Goal: Information Seeking & Learning: Learn about a topic

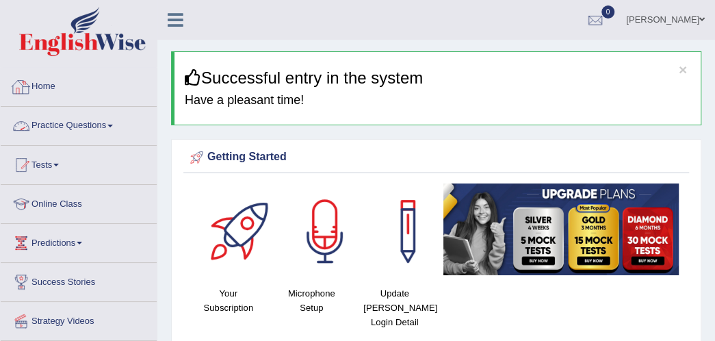
click at [116, 118] on link "Practice Questions" at bounding box center [79, 124] width 156 height 34
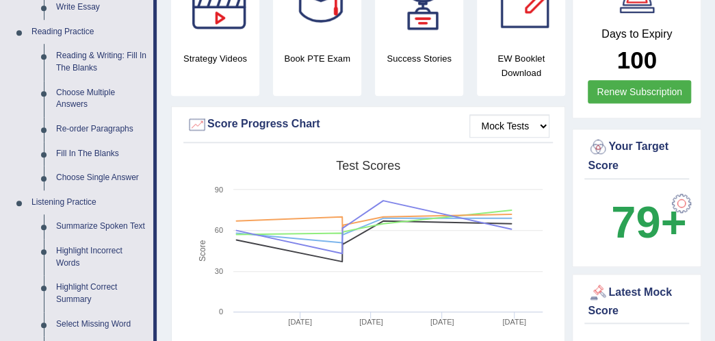
scroll to position [410, 0]
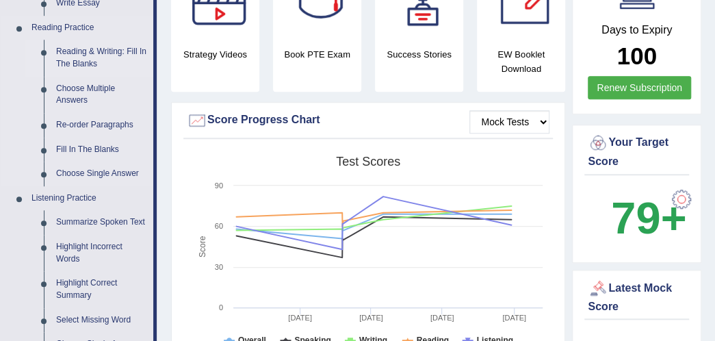
click at [70, 60] on link "Reading & Writing: Fill In The Blanks" at bounding box center [101, 58] width 103 height 36
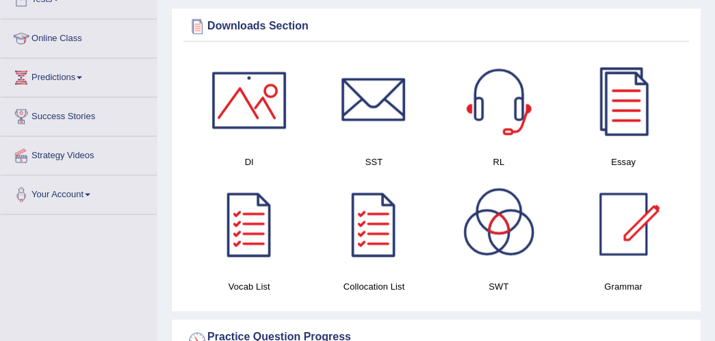
scroll to position [762, 0]
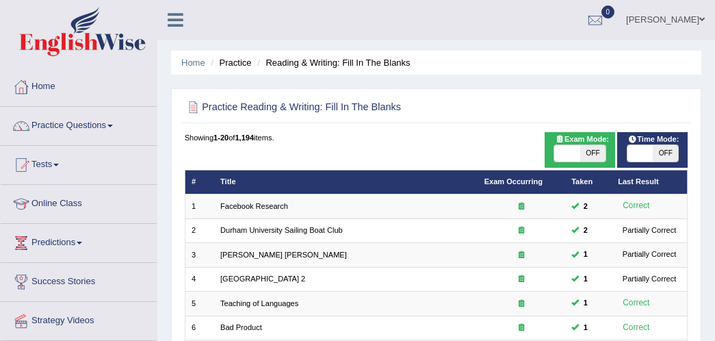
scroll to position [444, 0]
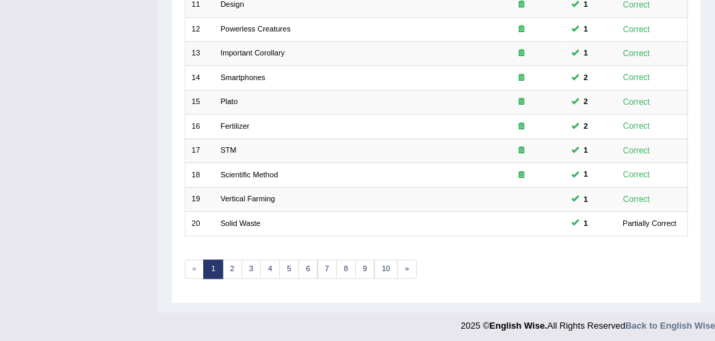
click at [234, 266] on link "2" at bounding box center [232, 268] width 20 height 19
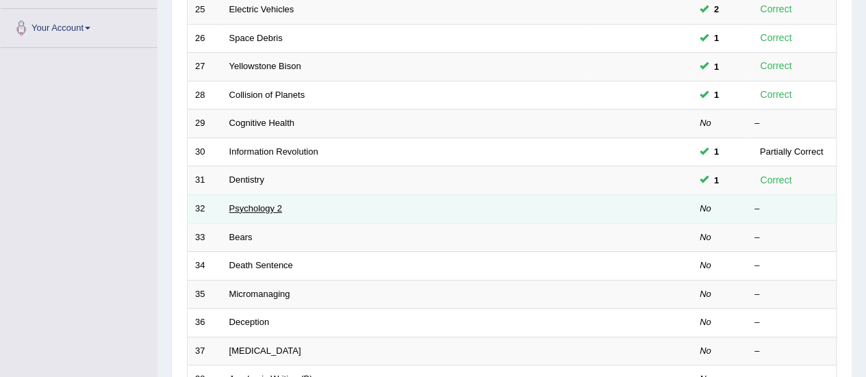
click at [264, 203] on link "Psychology 2" at bounding box center [255, 208] width 53 height 10
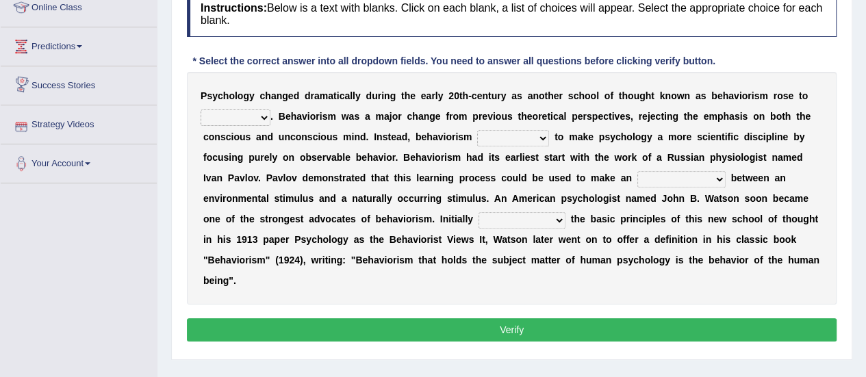
click at [246, 114] on select "dominance temptation challenge temper" at bounding box center [236, 118] width 70 height 16
click at [266, 110] on select "dominance temptation challenge temper" at bounding box center [236, 118] width 70 height 16
select select "dominance"
click at [201, 110] on select "dominance temptation challenge temper" at bounding box center [236, 118] width 70 height 16
click at [531, 134] on select "reproached reproved strove rewove" at bounding box center [513, 138] width 72 height 16
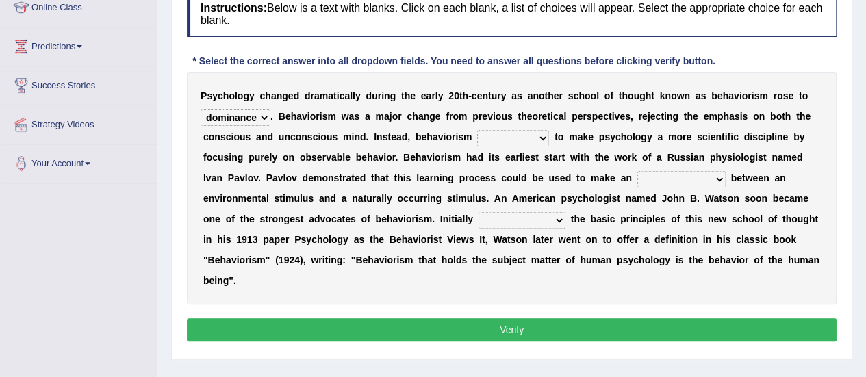
select select "strove"
click at [477, 130] on select "reproached reproved strove rewove" at bounding box center [513, 138] width 72 height 16
click at [664, 172] on select "acclimatization association union combination" at bounding box center [681, 179] width 88 height 16
select select "association"
click at [637, 171] on select "acclimatization association union combination" at bounding box center [681, 179] width 88 height 16
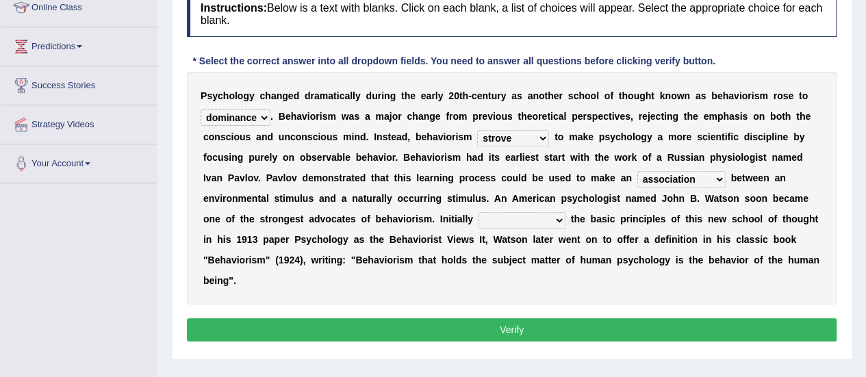
click at [534, 219] on select "questioning foreshortening unburdening outlining" at bounding box center [521, 220] width 87 height 16
click at [613, 249] on div "P s y c h o l o g y c h a n g e d d r a m a t i c a l l y d u r i n g t h e e a…" at bounding box center [511, 188] width 649 height 233
click at [556, 217] on select "questioning foreshortening unburdening outlining" at bounding box center [521, 220] width 87 height 16
select select "outlining"
click at [478, 212] on select "questioning foreshortening unburdening outlining" at bounding box center [521, 220] width 87 height 16
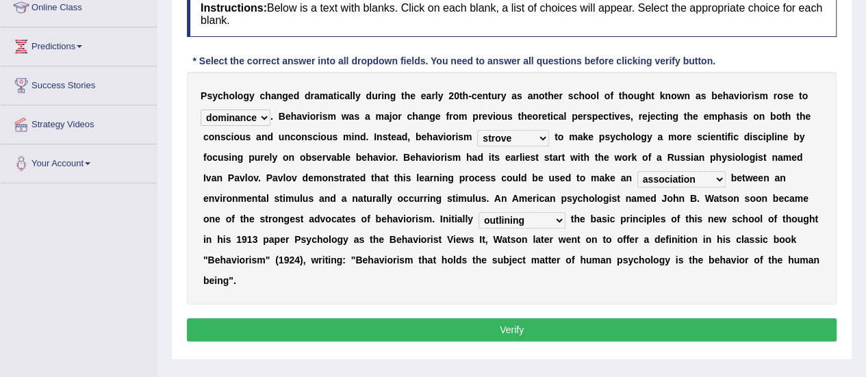
click at [549, 329] on button "Verify" at bounding box center [511, 329] width 649 height 23
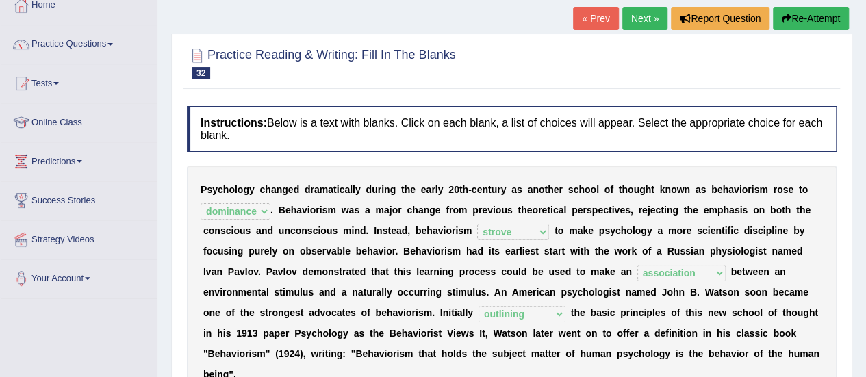
scroll to position [76, 0]
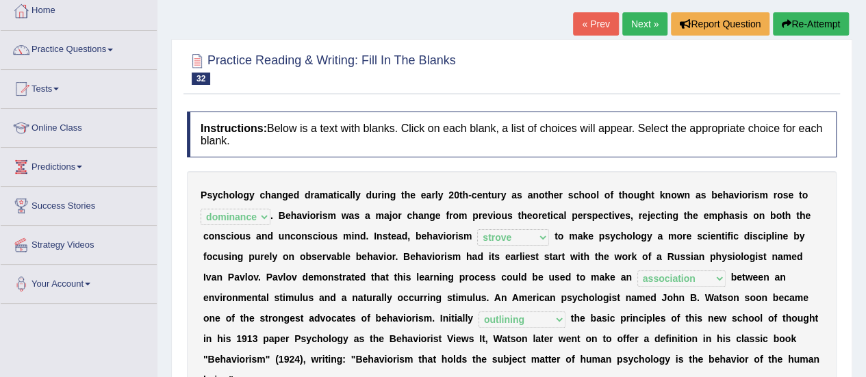
click at [636, 14] on link "Next »" at bounding box center [644, 23] width 45 height 23
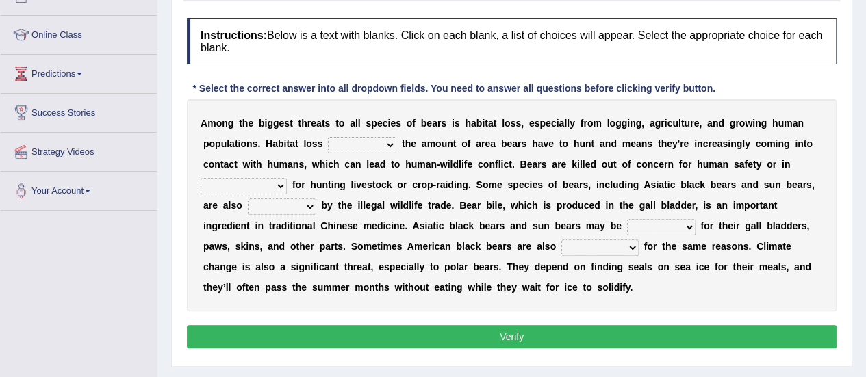
scroll to position [170, 0]
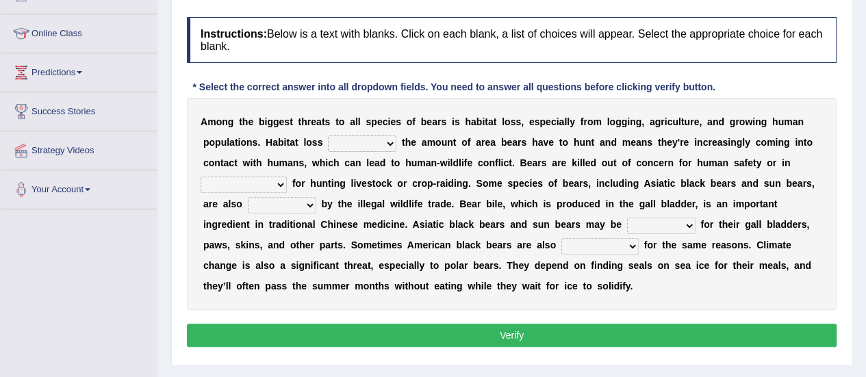
click at [385, 142] on select "increases reduces complies interacts" at bounding box center [362, 144] width 68 height 16
select select "reduces"
click at [328, 136] on select "increases reduces complies interacts" at bounding box center [362, 144] width 68 height 16
click at [242, 180] on select "coalition retaliation appreciation disinformation" at bounding box center [244, 185] width 86 height 16
select select "retaliation"
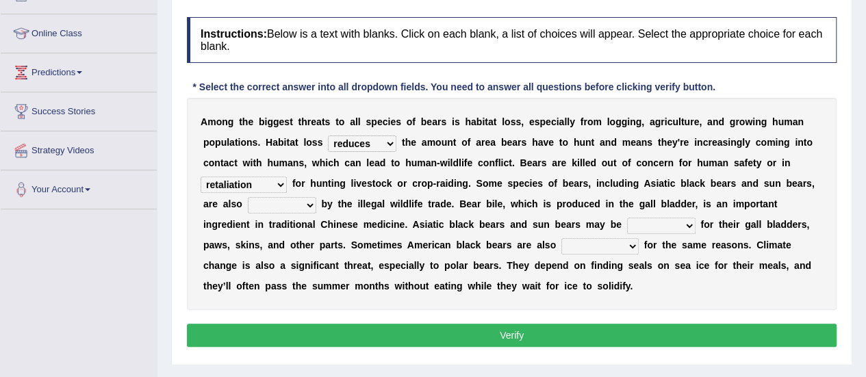
click at [201, 177] on select "coalition retaliation appreciation disinformation" at bounding box center [244, 185] width 86 height 16
click at [289, 207] on select "protected prohibited fattened threatened" at bounding box center [282, 205] width 68 height 16
select select "threatened"
click at [248, 197] on select "protected prohibited fattened threatened" at bounding box center [282, 205] width 68 height 16
click at [665, 227] on select "poached squelched coached blenched" at bounding box center [661, 226] width 68 height 16
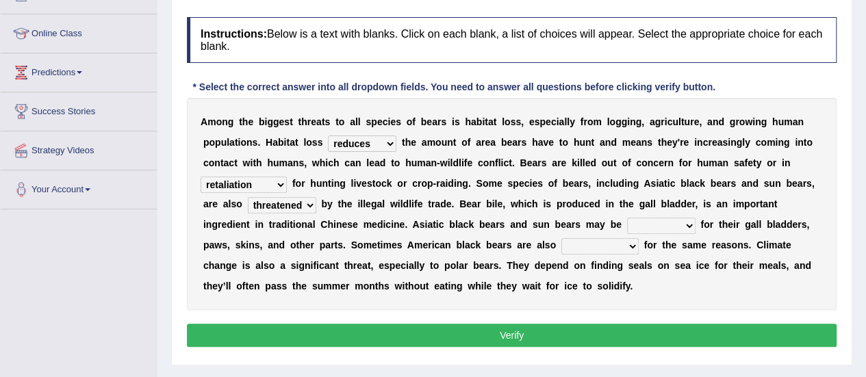
select select "poached"
click at [627, 218] on select "poached squelched coached blenched" at bounding box center [661, 226] width 68 height 16
click at [608, 243] on select "begot foreseen encountered targeted" at bounding box center [599, 246] width 77 height 16
select select "targeted"
click at [561, 238] on select "begot foreseen encountered targeted" at bounding box center [599, 246] width 77 height 16
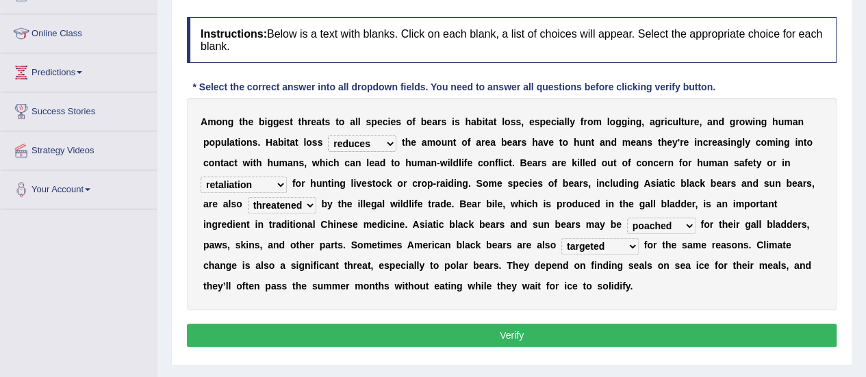
click at [593, 324] on button "Verify" at bounding box center [511, 335] width 649 height 23
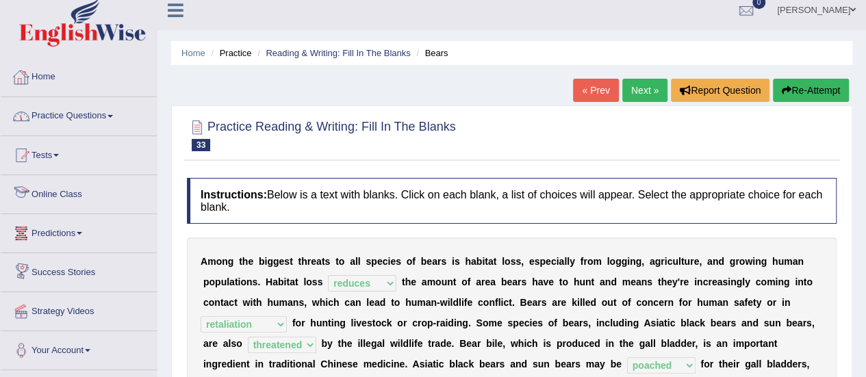
scroll to position [0, 0]
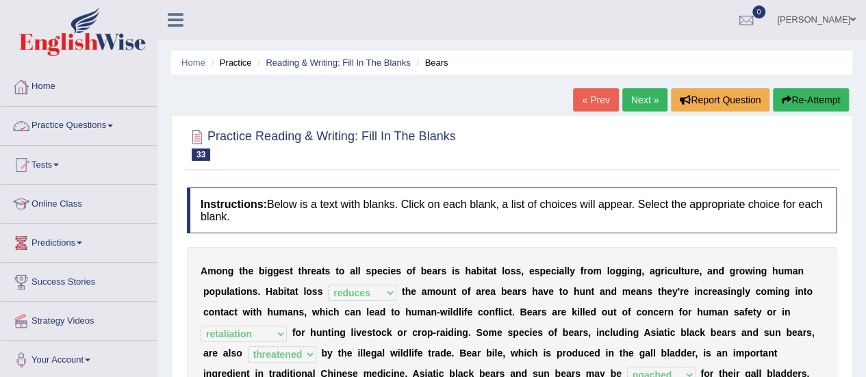
click at [88, 123] on link "Practice Questions" at bounding box center [79, 124] width 156 height 34
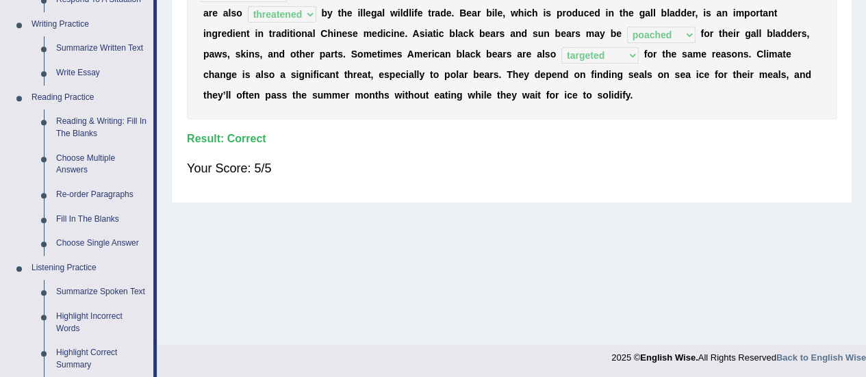
scroll to position [341, 0]
click at [68, 218] on link "Fill In The Blanks" at bounding box center [101, 219] width 103 height 25
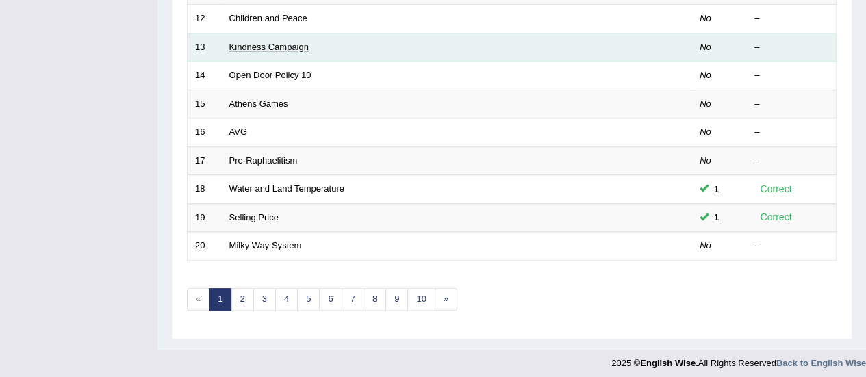
click at [276, 42] on link "Kindness Campaign" at bounding box center [268, 47] width 79 height 10
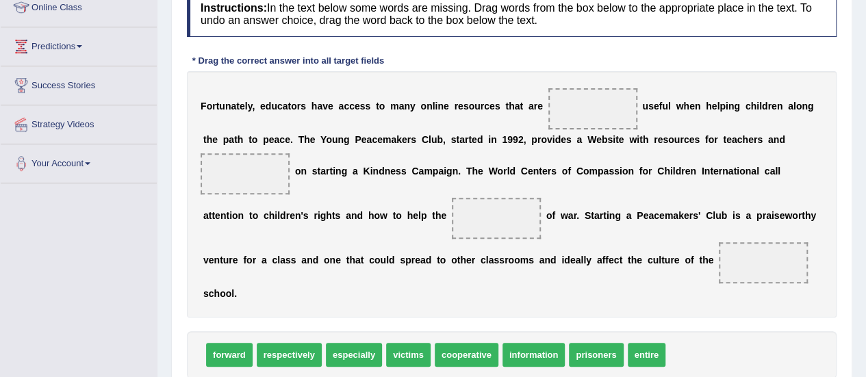
scroll to position [198, 0]
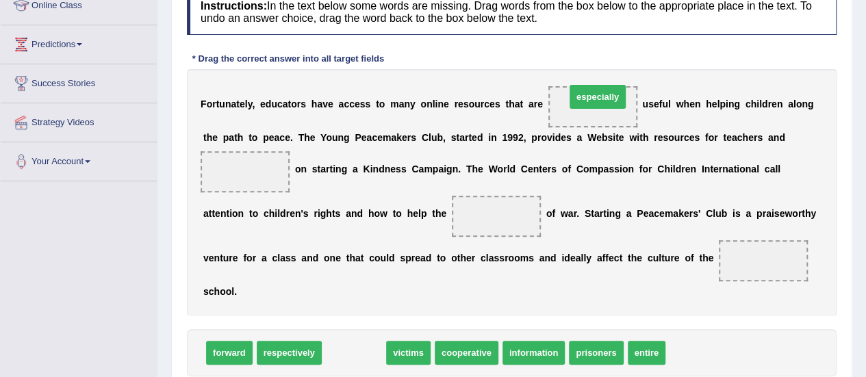
drag, startPoint x: 345, startPoint y: 348, endPoint x: 589, endPoint y: 92, distance: 353.4
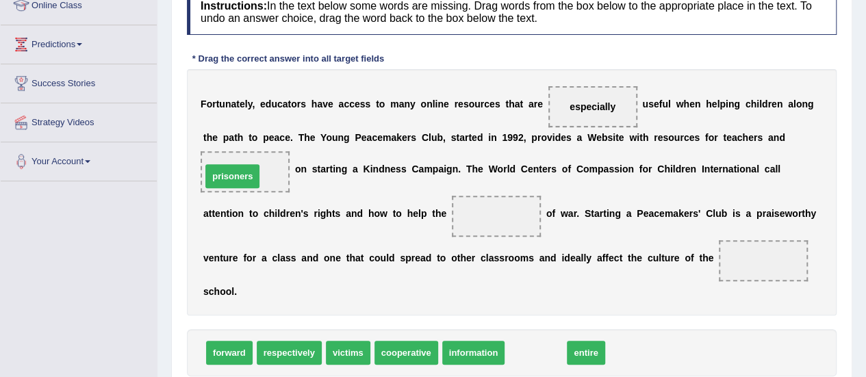
drag, startPoint x: 543, startPoint y: 351, endPoint x: 242, endPoint y: 177, distance: 347.7
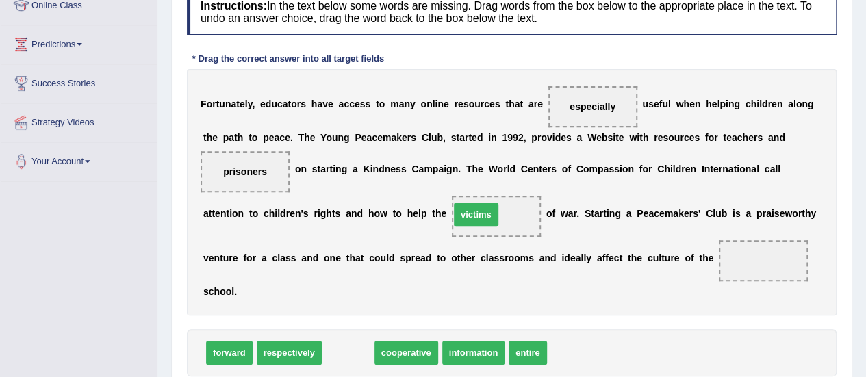
drag, startPoint x: 363, startPoint y: 348, endPoint x: 491, endPoint y: 211, distance: 187.9
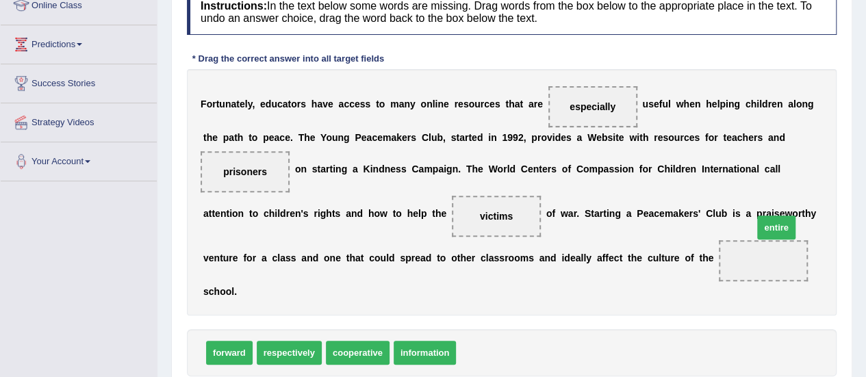
drag, startPoint x: 469, startPoint y: 350, endPoint x: 750, endPoint y: 246, distance: 299.3
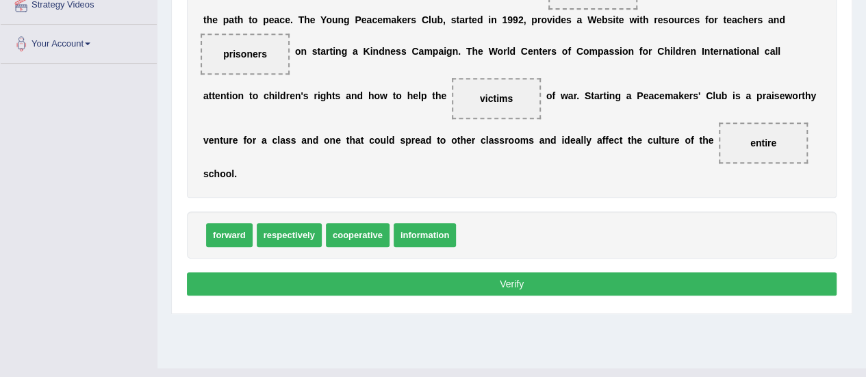
scroll to position [341, 0]
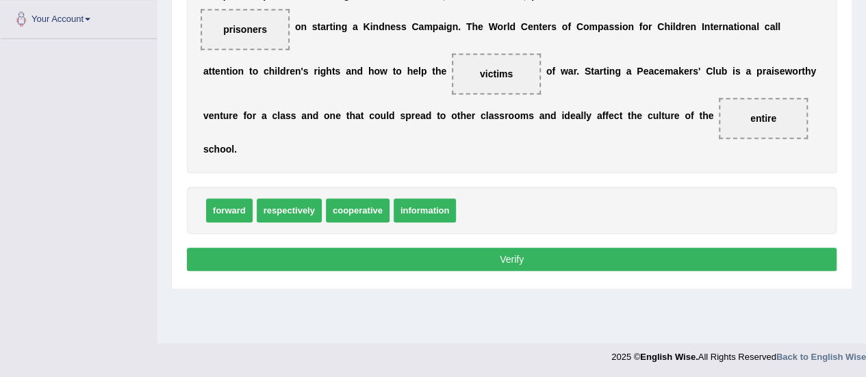
click at [724, 270] on div "Instructions: In the text below some words are missing. Drag words from the box…" at bounding box center [511, 61] width 656 height 442
click at [723, 259] on button "Verify" at bounding box center [511, 259] width 649 height 23
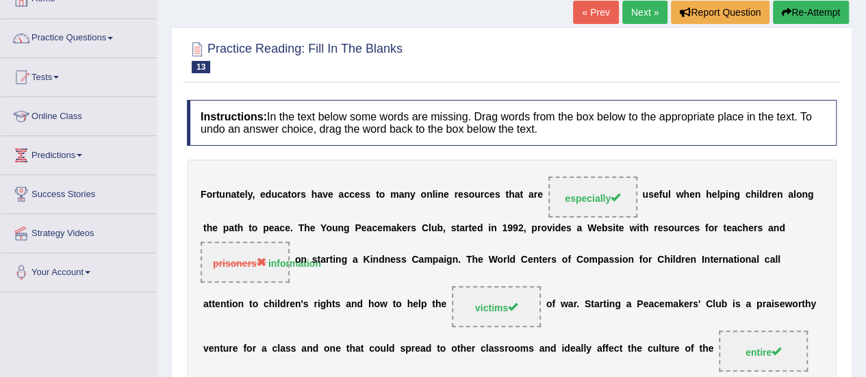
scroll to position [0, 0]
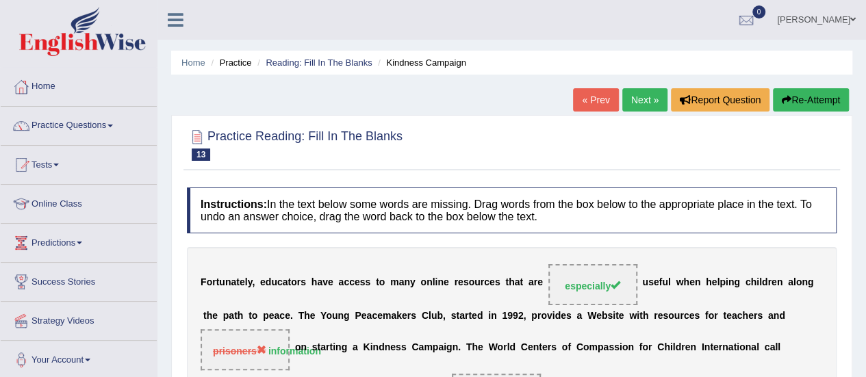
click at [636, 96] on link "Next »" at bounding box center [644, 99] width 45 height 23
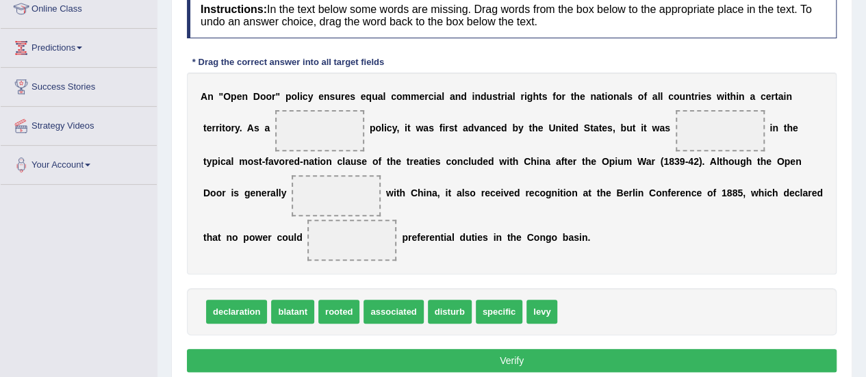
scroll to position [196, 0]
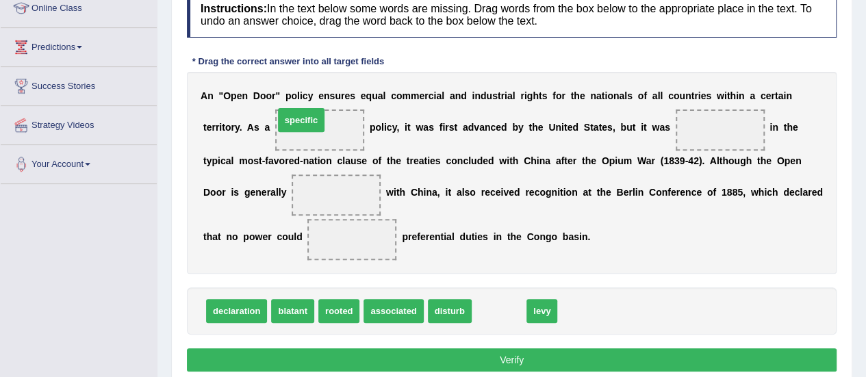
drag, startPoint x: 398, startPoint y: 213, endPoint x: 316, endPoint y: 118, distance: 124.7
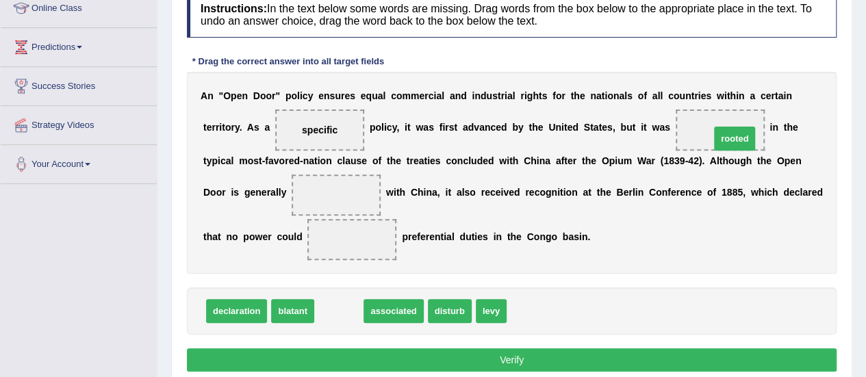
drag, startPoint x: 334, startPoint y: 311, endPoint x: 725, endPoint y: 136, distance: 428.9
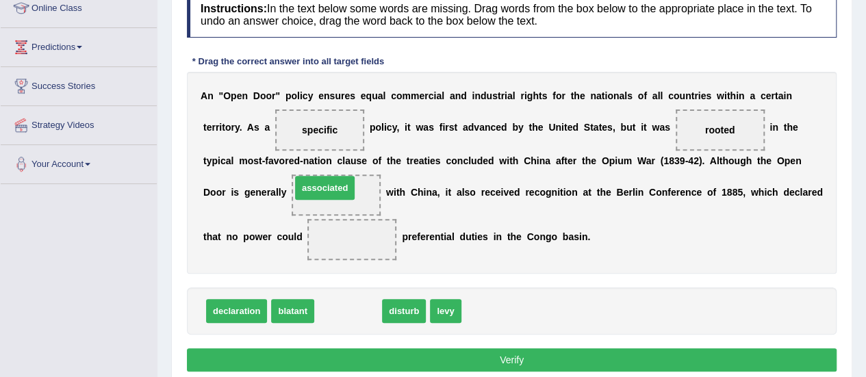
drag, startPoint x: 341, startPoint y: 310, endPoint x: 318, endPoint y: 191, distance: 121.2
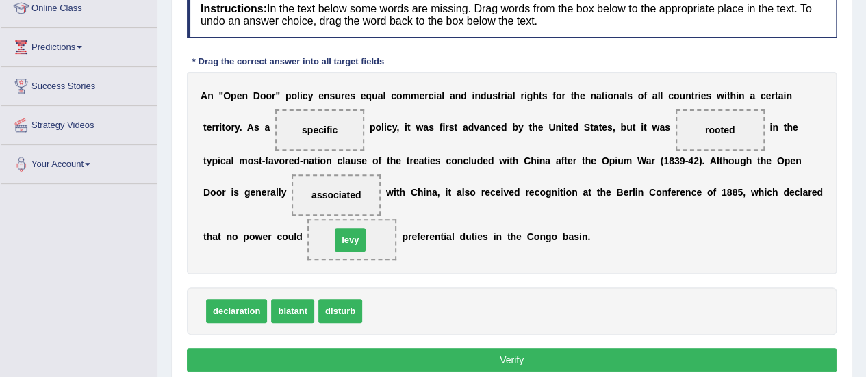
drag, startPoint x: 385, startPoint y: 310, endPoint x: 346, endPoint y: 233, distance: 85.7
click at [523, 360] on button "Verify" at bounding box center [511, 359] width 649 height 23
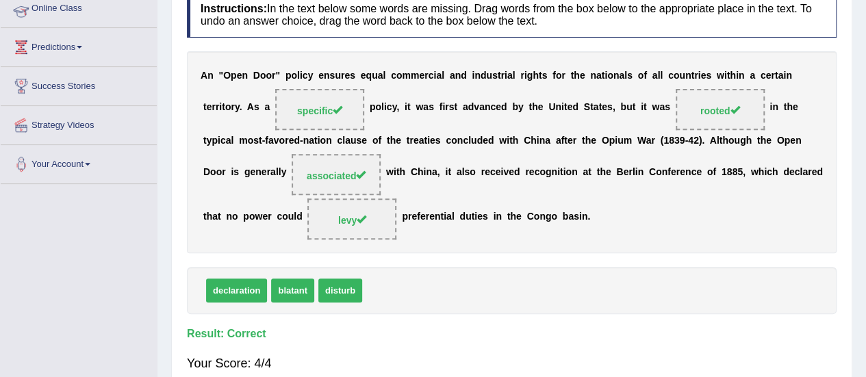
scroll to position [0, 0]
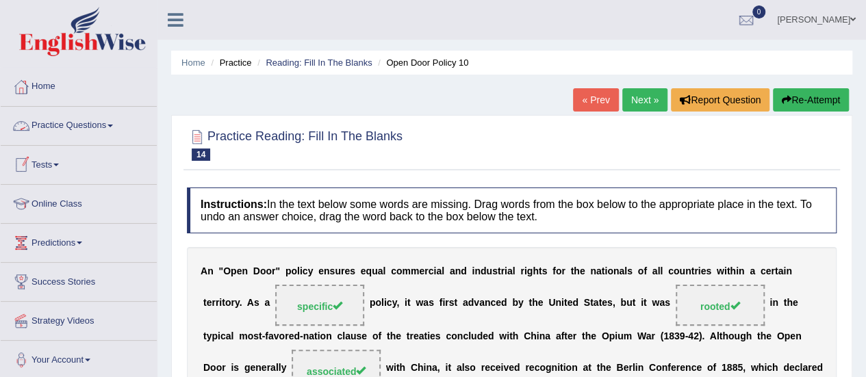
click at [97, 112] on link "Practice Questions" at bounding box center [79, 124] width 156 height 34
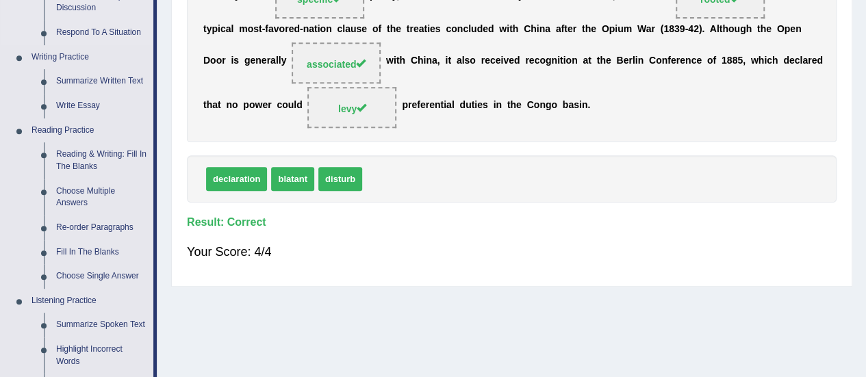
scroll to position [311, 0]
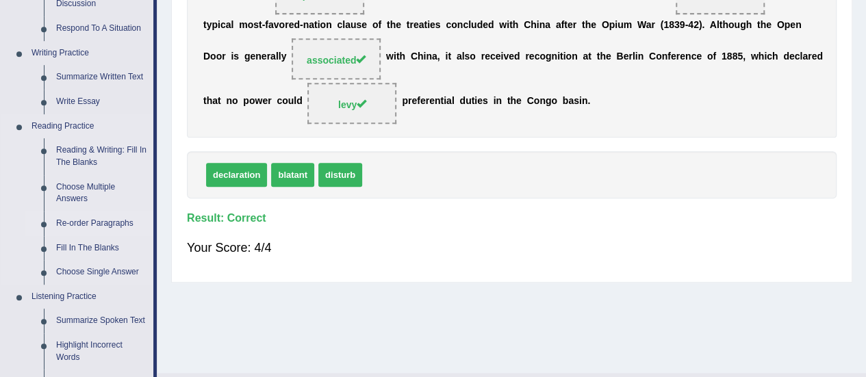
click at [83, 225] on link "Re-order Paragraphs" at bounding box center [101, 223] width 103 height 25
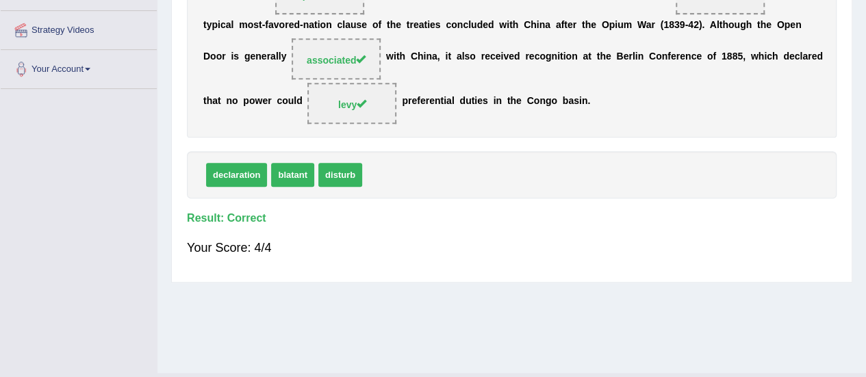
scroll to position [341, 0]
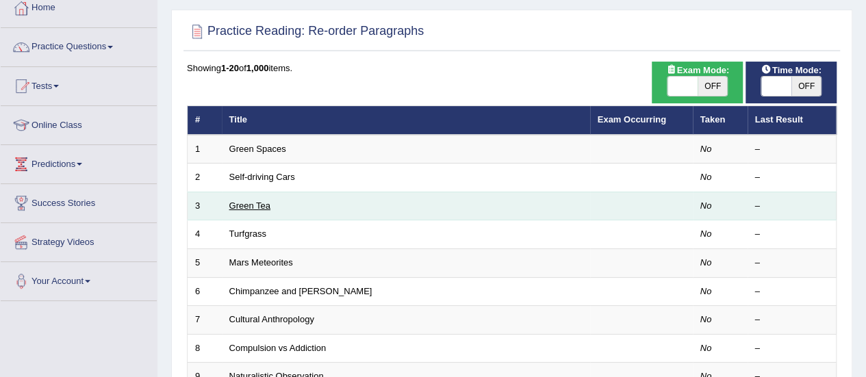
click at [240, 201] on link "Green Tea" at bounding box center [249, 206] width 41 height 10
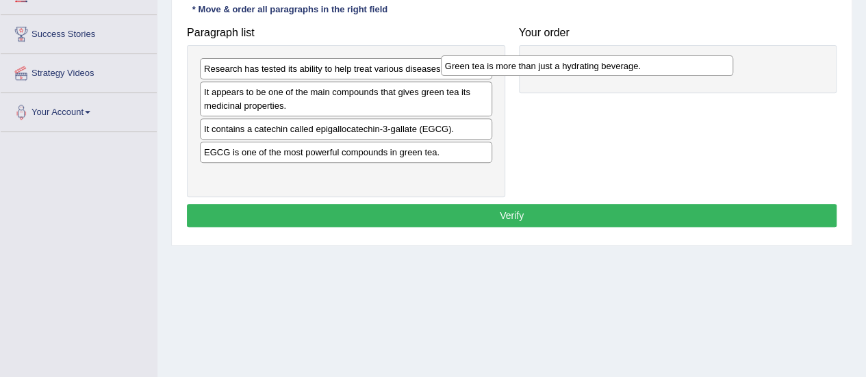
drag, startPoint x: 579, startPoint y: 129, endPoint x: 671, endPoint y: 65, distance: 112.6
click at [671, 65] on div "Green tea is more than just a hydrating beverage." at bounding box center [587, 65] width 292 height 21
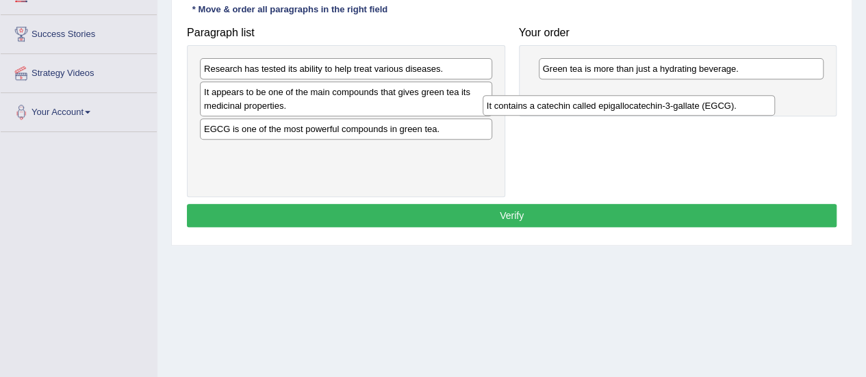
drag, startPoint x: 435, startPoint y: 124, endPoint x: 717, endPoint y: 102, distance: 282.8
click at [717, 102] on div "It contains a catechin called epigallocatechin-3-gallate (EGCG)." at bounding box center [628, 105] width 292 height 21
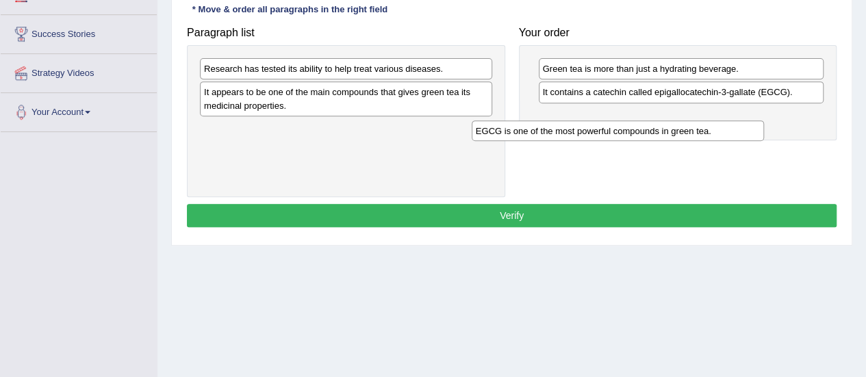
drag, startPoint x: 468, startPoint y: 131, endPoint x: 740, endPoint y: 134, distance: 271.7
click at [740, 134] on div "EGCG is one of the most powerful compounds in green tea." at bounding box center [618, 130] width 292 height 21
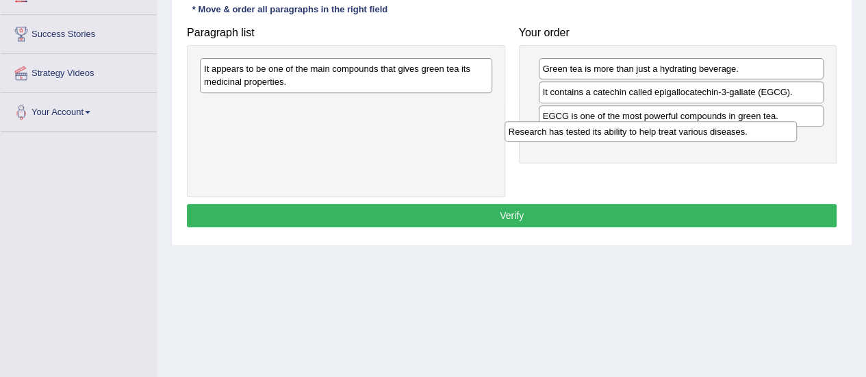
drag, startPoint x: 438, startPoint y: 62, endPoint x: 745, endPoint y: 124, distance: 312.9
click at [745, 124] on div "Research has tested its ability to help treat various diseases." at bounding box center [650, 131] width 292 height 21
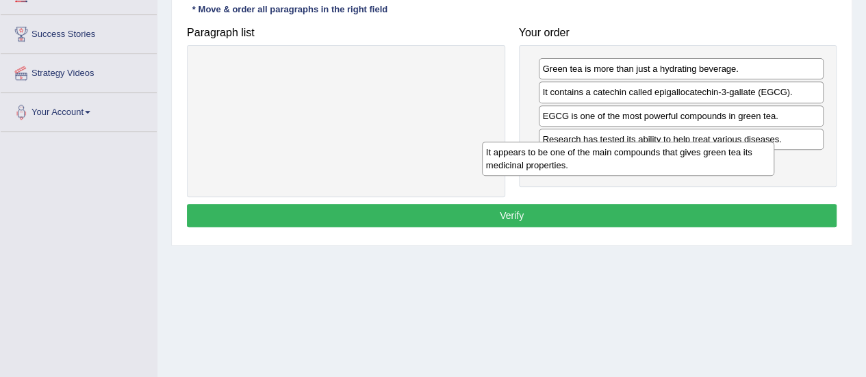
drag, startPoint x: 463, startPoint y: 69, endPoint x: 745, endPoint y: 153, distance: 294.3
click at [745, 153] on div "It appears to be one of the main compounds that gives green tea its medicinal p…" at bounding box center [628, 159] width 292 height 34
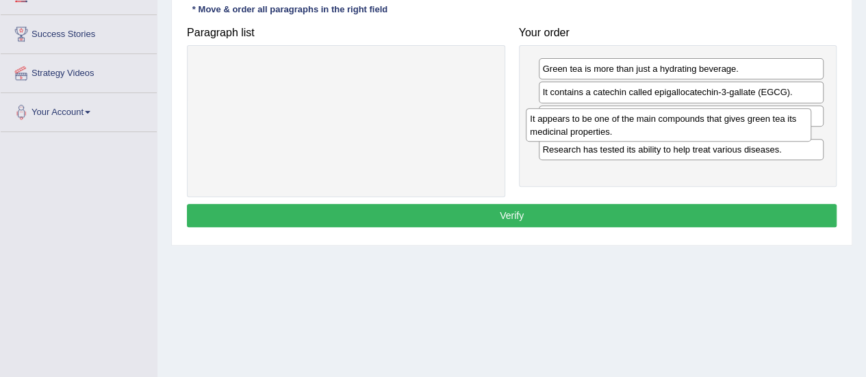
drag, startPoint x: 723, startPoint y: 170, endPoint x: 710, endPoint y: 128, distance: 43.5
click at [710, 128] on div "It appears to be one of the main compounds that gives green tea its medicinal p…" at bounding box center [668, 125] width 285 height 34
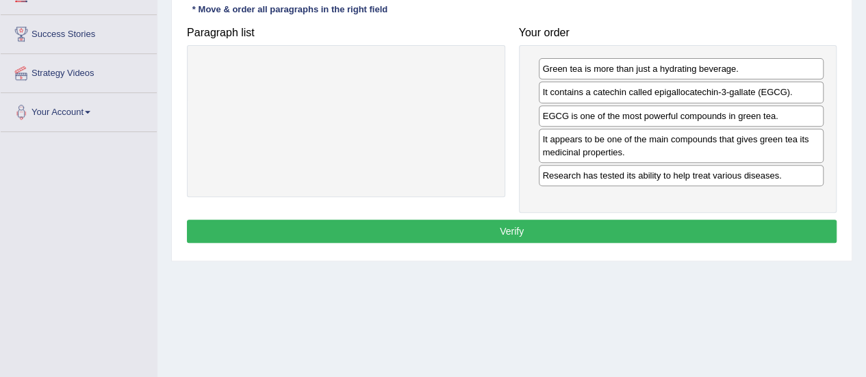
click at [641, 227] on button "Verify" at bounding box center [511, 231] width 649 height 23
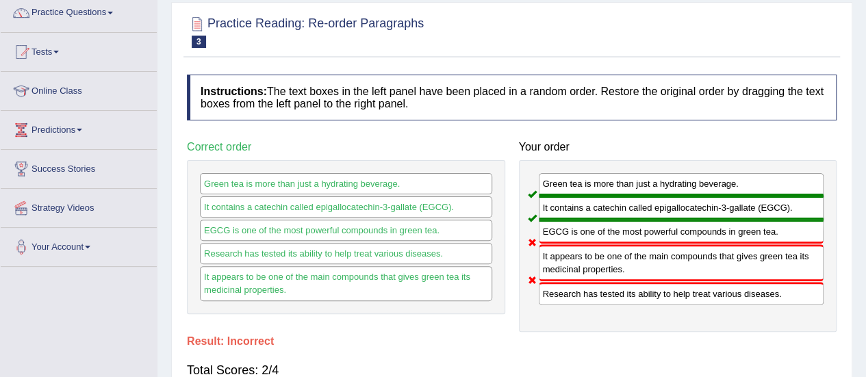
scroll to position [42, 0]
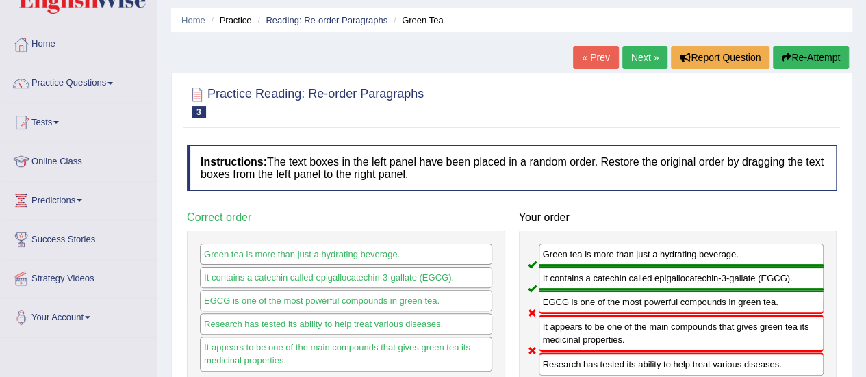
click at [810, 58] on button "Re-Attempt" at bounding box center [811, 57] width 76 height 23
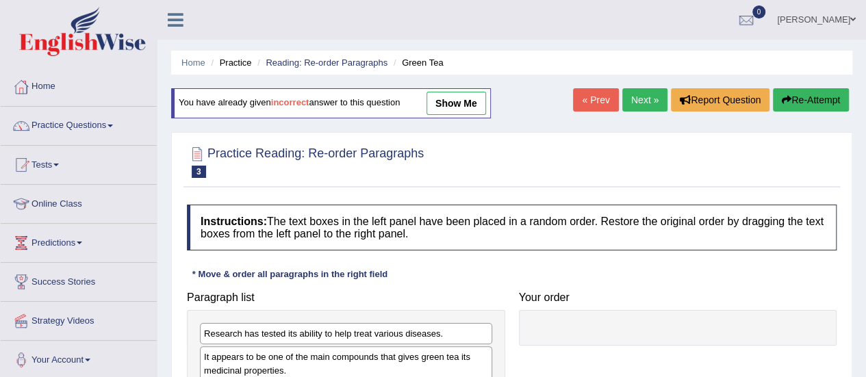
click at [632, 105] on link "Next »" at bounding box center [644, 99] width 45 height 23
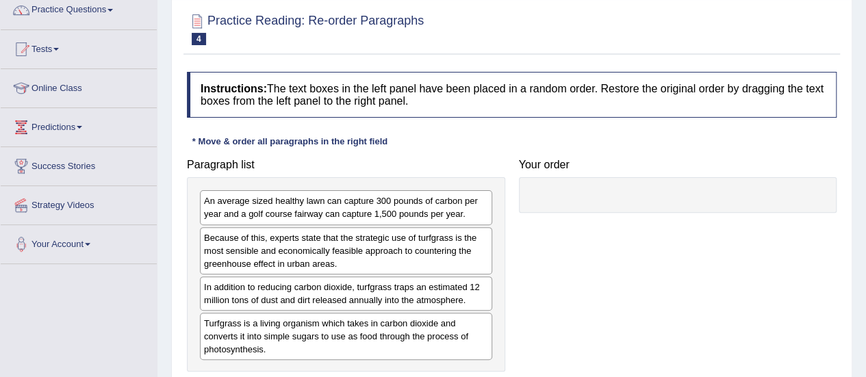
scroll to position [119, 0]
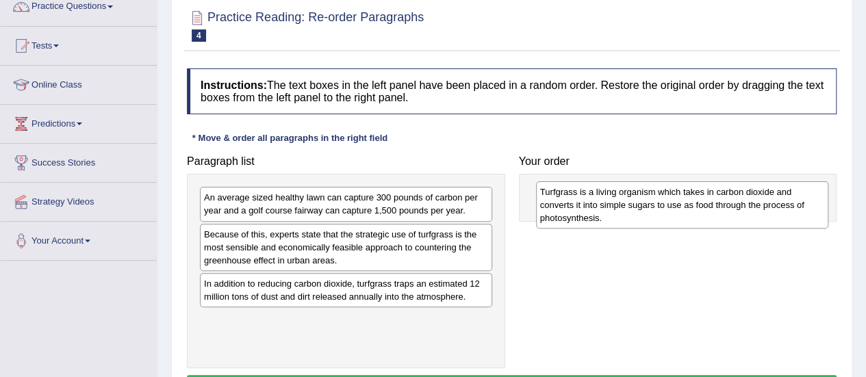
drag, startPoint x: 317, startPoint y: 329, endPoint x: 652, endPoint y: 195, distance: 360.3
click at [652, 196] on div "Turfgrass is a living organism which takes in carbon dioxide and converts it in…" at bounding box center [682, 204] width 292 height 47
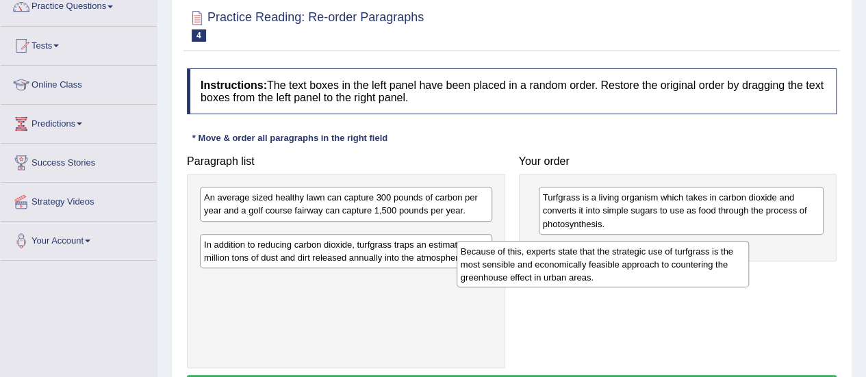
drag, startPoint x: 428, startPoint y: 246, endPoint x: 688, endPoint y: 259, distance: 261.0
click at [688, 259] on div "Because of this, experts state that the strategic use of turfgrass is the most …" at bounding box center [602, 264] width 292 height 47
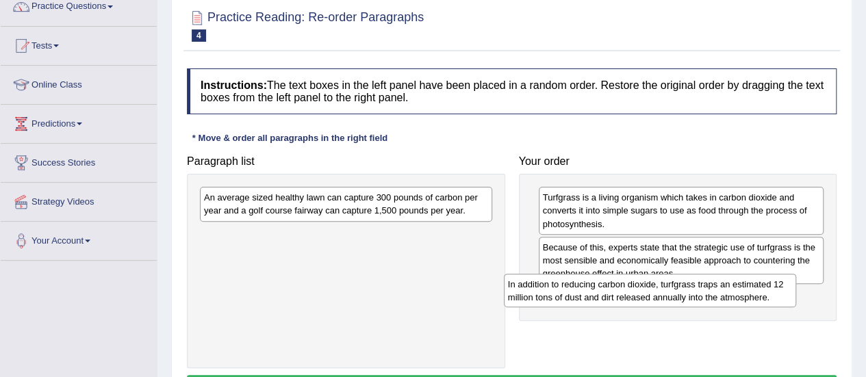
drag, startPoint x: 360, startPoint y: 254, endPoint x: 677, endPoint y: 313, distance: 322.3
click at [675, 308] on div "In addition to reducing carbon dioxide, turfgrass traps an estimated 12 million…" at bounding box center [650, 291] width 292 height 34
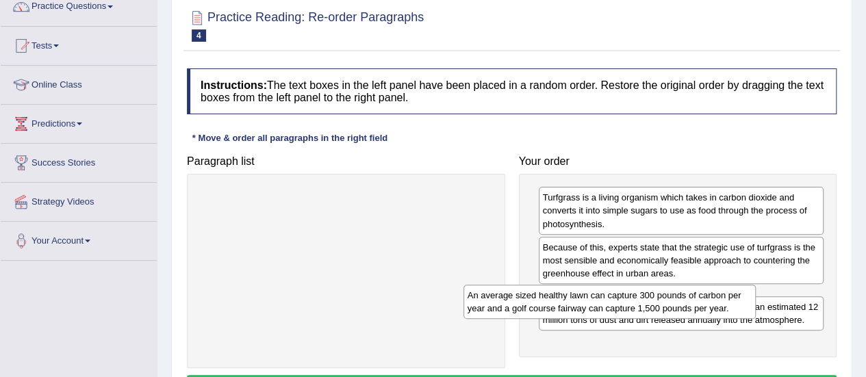
drag, startPoint x: 352, startPoint y: 197, endPoint x: 650, endPoint y: 309, distance: 318.6
click at [649, 309] on div "An average sized healthy lawn can capture 300 pounds of carbon per year and a g…" at bounding box center [609, 302] width 292 height 34
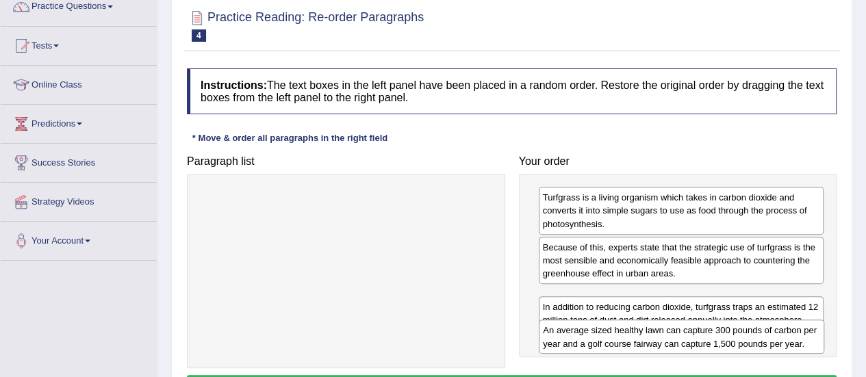
drag, startPoint x: 665, startPoint y: 301, endPoint x: 665, endPoint y: 338, distance: 37.0
click at [665, 338] on div "An average sized healthy lawn can capture 300 pounds of carbon per year and a g…" at bounding box center [681, 337] width 285 height 34
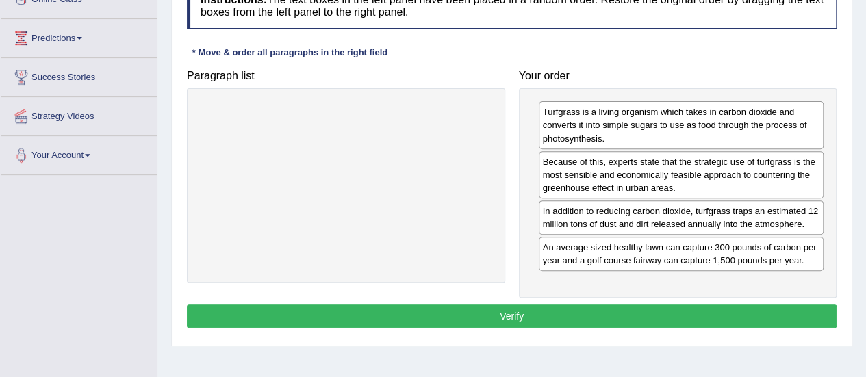
scroll to position [209, 0]
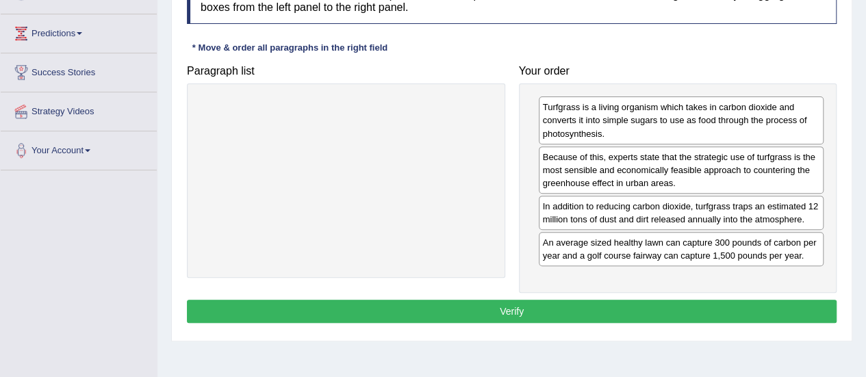
click at [608, 305] on button "Verify" at bounding box center [511, 311] width 649 height 23
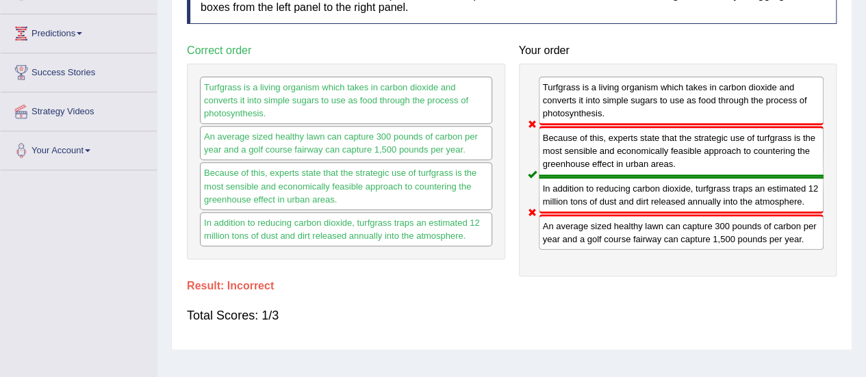
drag, startPoint x: 634, startPoint y: 237, endPoint x: 645, endPoint y: 142, distance: 95.8
click at [645, 142] on div "Turfgrass is a living organism which takes in carbon dioxide and converts it in…" at bounding box center [678, 170] width 318 height 213
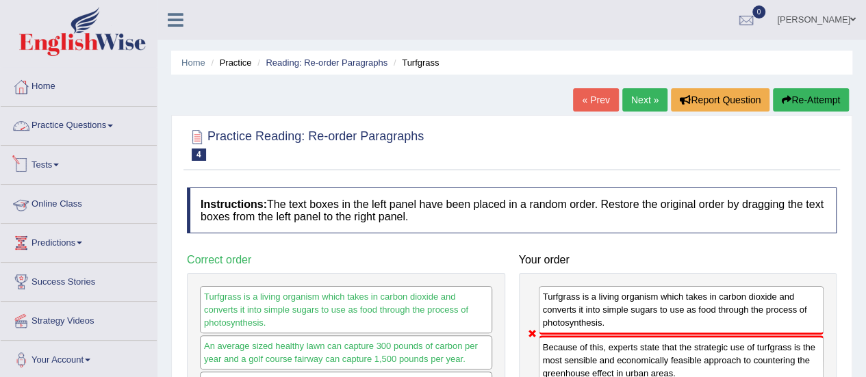
click at [97, 126] on link "Practice Questions" at bounding box center [79, 124] width 156 height 34
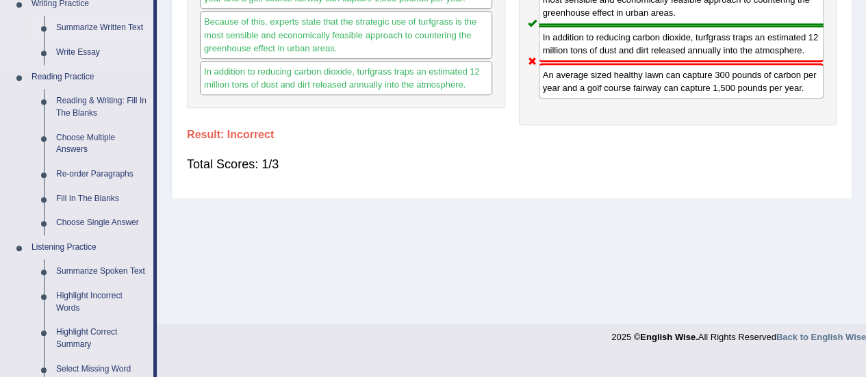
scroll to position [361, 0]
click at [88, 227] on link "Choose Single Answer" at bounding box center [101, 222] width 103 height 25
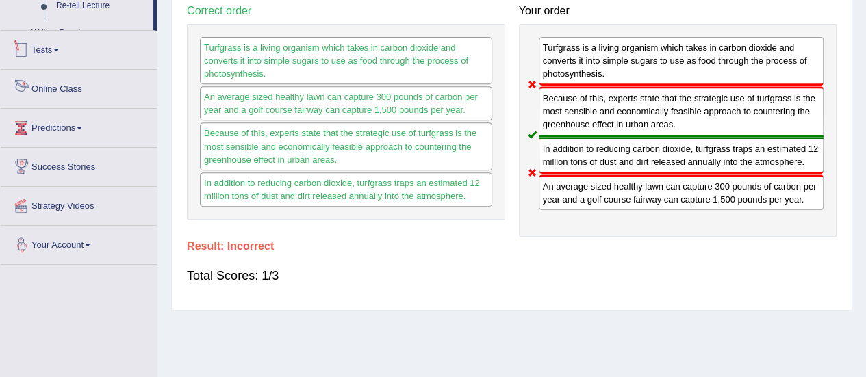
scroll to position [341, 0]
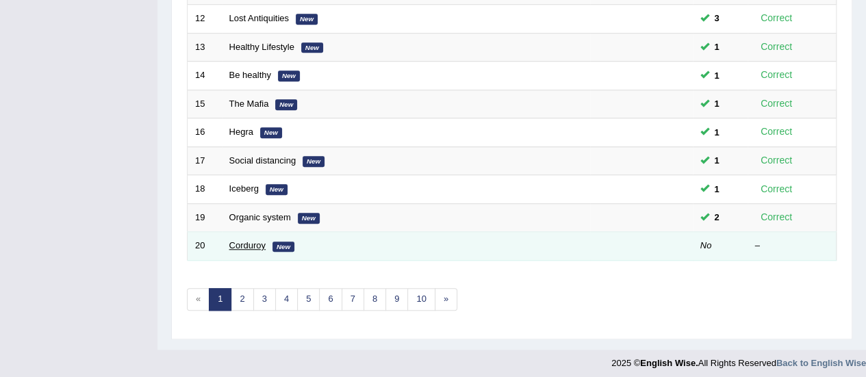
click at [253, 240] on link "Corduroy" at bounding box center [247, 245] width 36 height 10
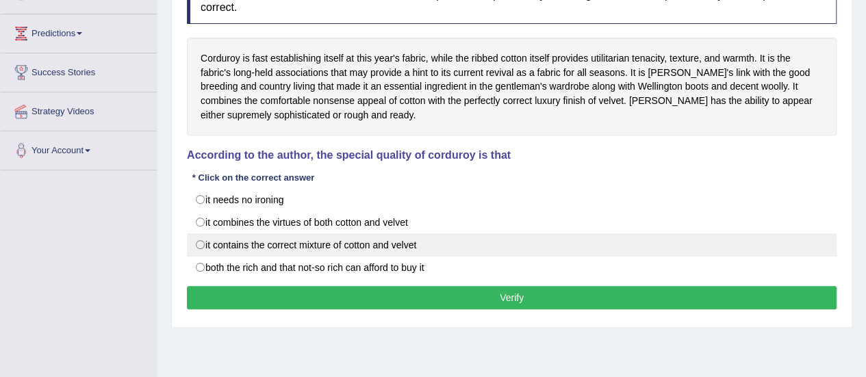
click at [401, 236] on label "it contains the correct mixture of cotton and velvet" at bounding box center [511, 244] width 649 height 23
radio input "true"
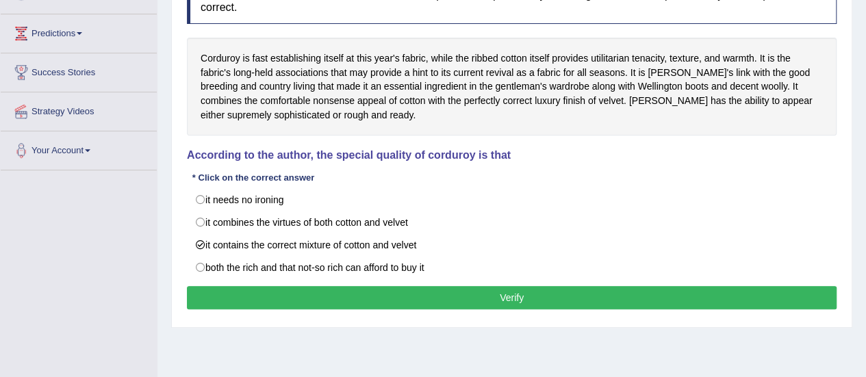
click at [449, 294] on button "Verify" at bounding box center [511, 297] width 649 height 23
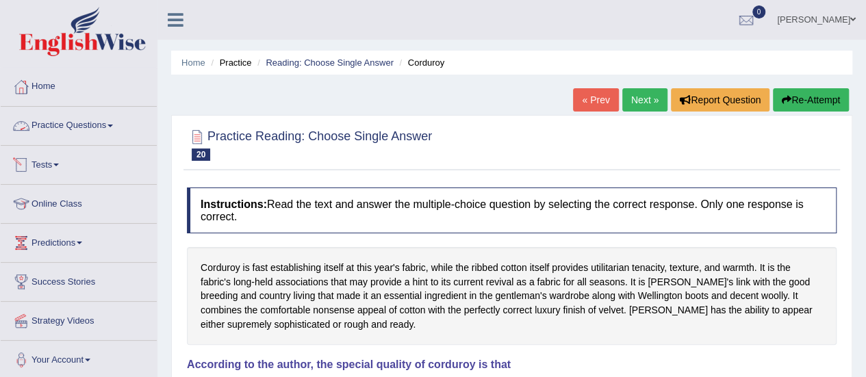
click at [81, 119] on link "Practice Questions" at bounding box center [79, 124] width 156 height 34
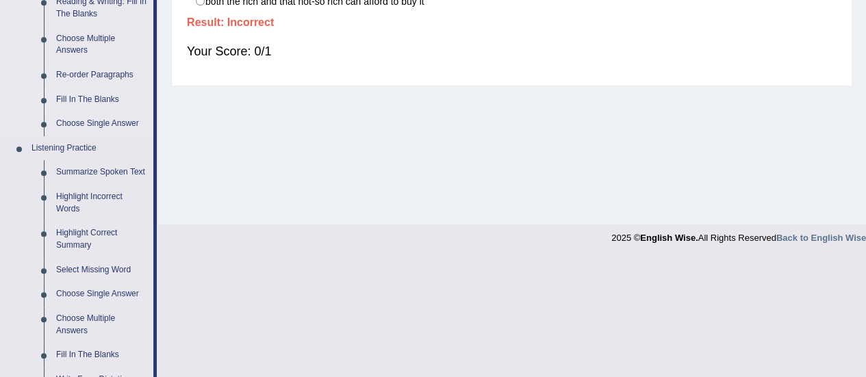
scroll to position [440, 0]
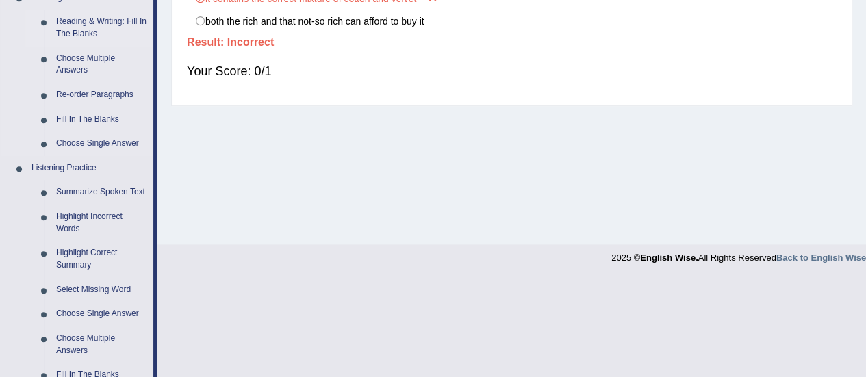
click at [67, 44] on link "Reading & Writing: Fill In The Blanks" at bounding box center [101, 28] width 103 height 36
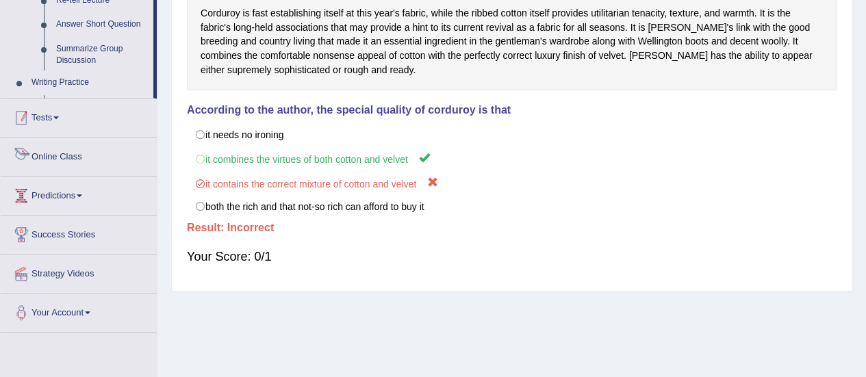
scroll to position [341, 0]
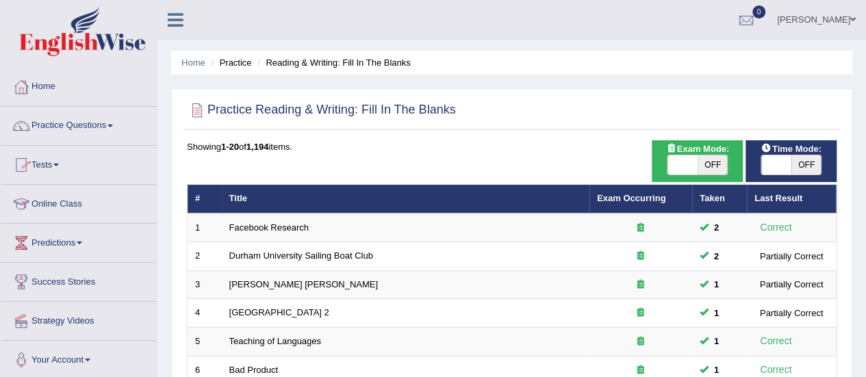
click at [103, 133] on link "Practice Questions" at bounding box center [79, 124] width 156 height 34
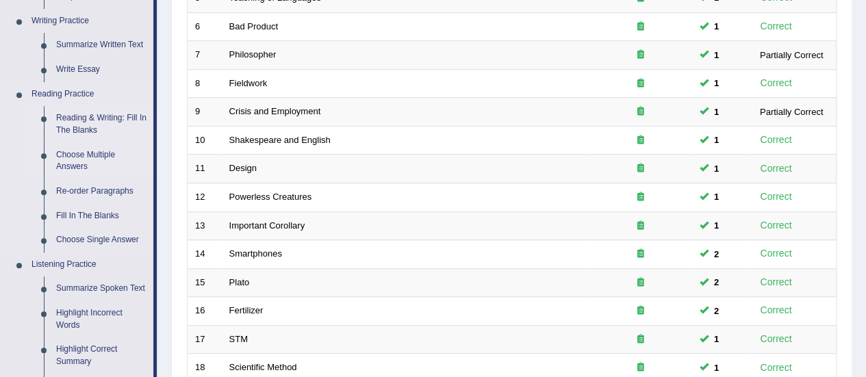
scroll to position [344, 0]
click at [73, 153] on link "Choose Multiple Answers" at bounding box center [101, 160] width 103 height 36
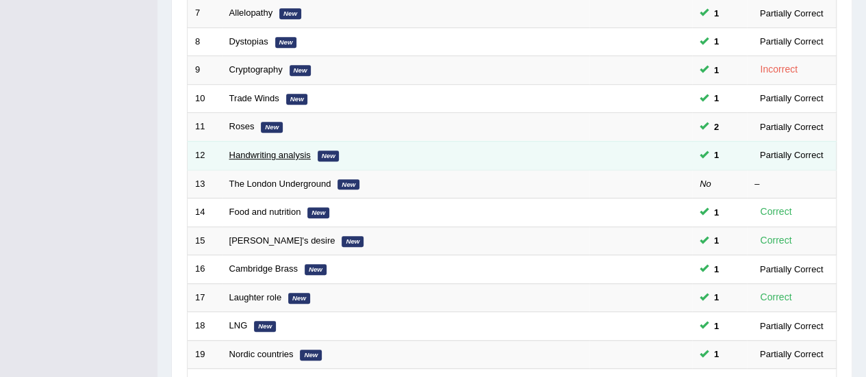
scroll to position [386, 0]
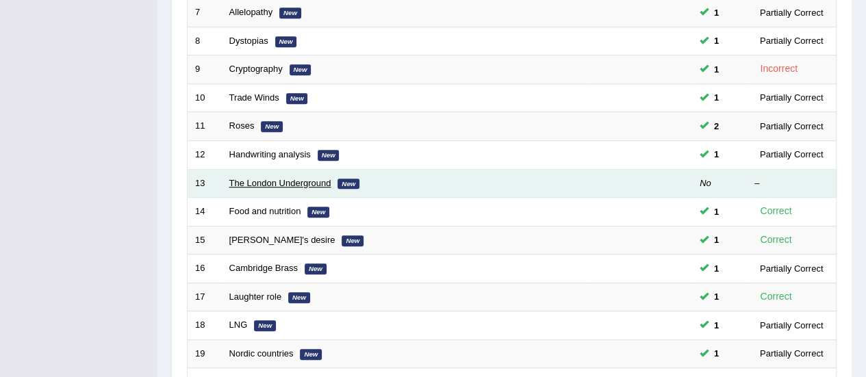
click at [274, 181] on link "The London Underground" at bounding box center [280, 183] width 102 height 10
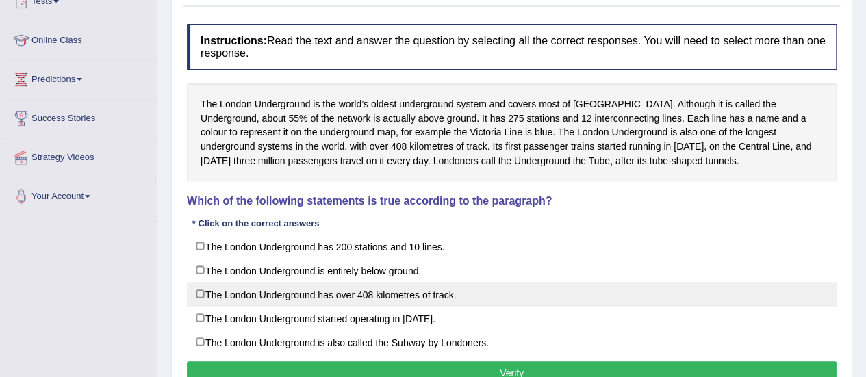
click at [441, 289] on label "The London Underground has over 408 kilometres of track." at bounding box center [511, 294] width 649 height 25
checkbox input "true"
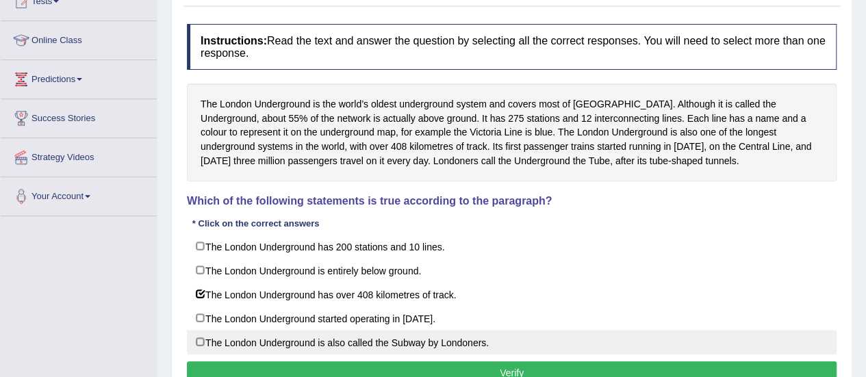
click at [433, 337] on label "The London Underground is also called the Subway by Londoners." at bounding box center [511, 342] width 649 height 25
checkbox input "true"
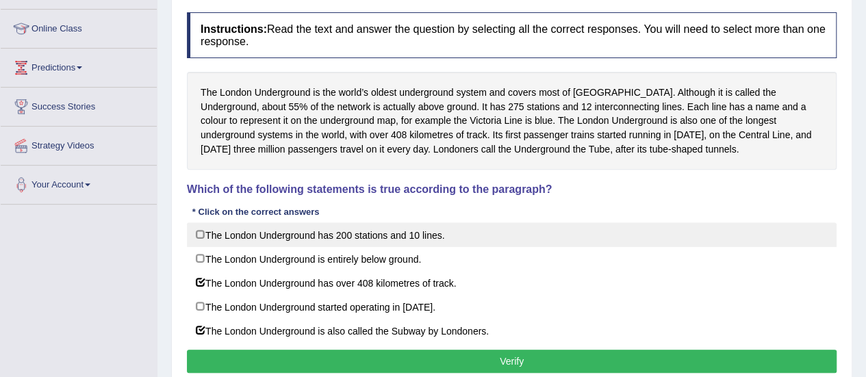
scroll to position [177, 0]
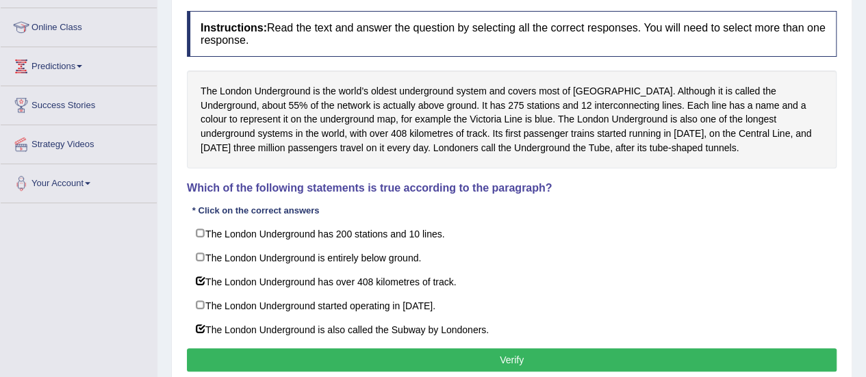
click at [511, 352] on button "Verify" at bounding box center [511, 359] width 649 height 23
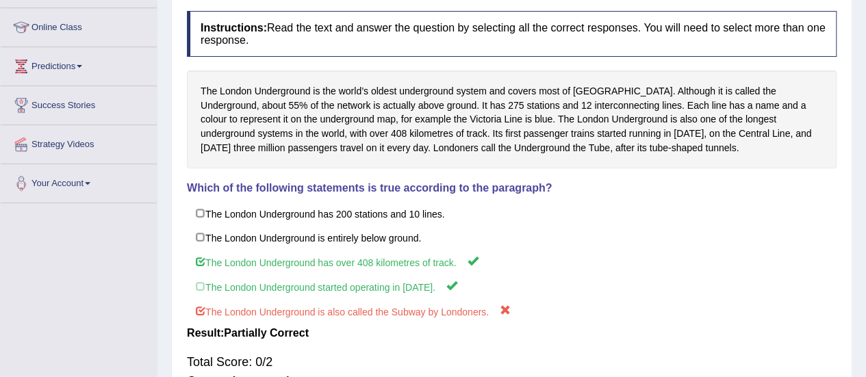
scroll to position [212, 0]
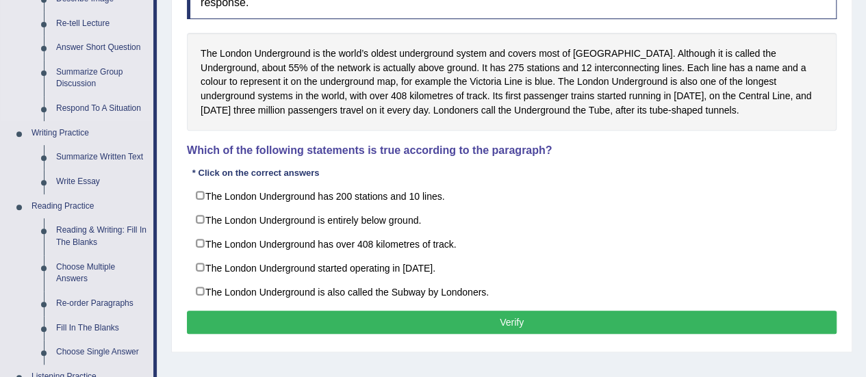
scroll to position [235, 0]
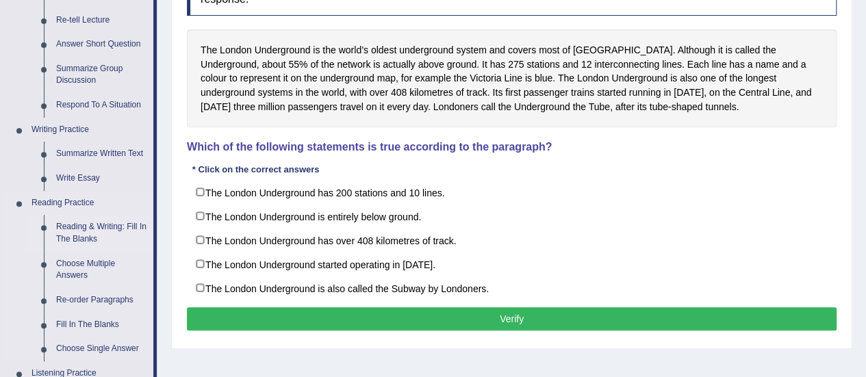
click at [93, 231] on link "Reading & Writing: Fill In The Blanks" at bounding box center [101, 233] width 103 height 36
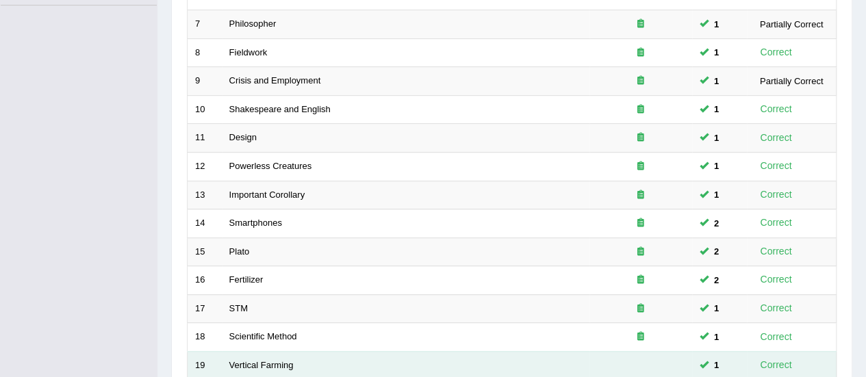
scroll to position [456, 0]
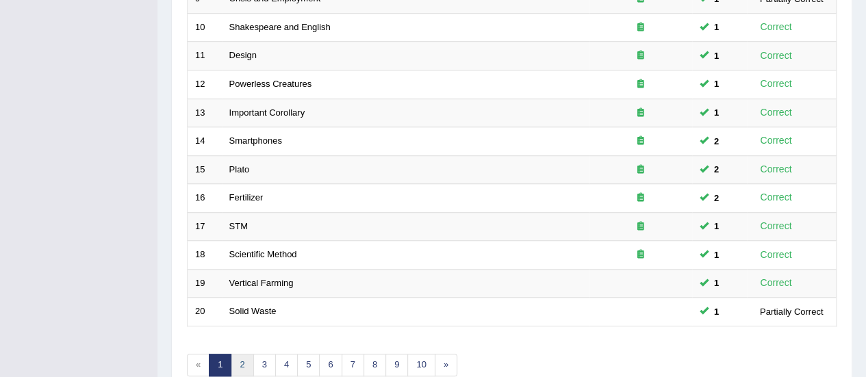
click at [241, 365] on link "2" at bounding box center [242, 365] width 23 height 23
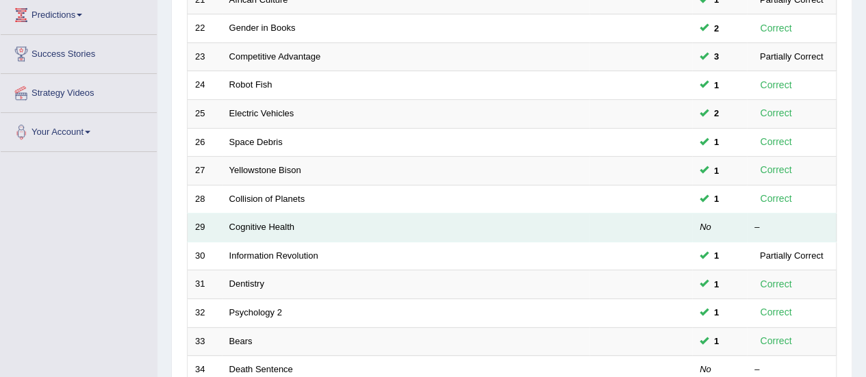
click at [274, 218] on td "Cognitive Health" at bounding box center [406, 228] width 368 height 29
click at [274, 222] on link "Cognitive Health" at bounding box center [261, 227] width 65 height 10
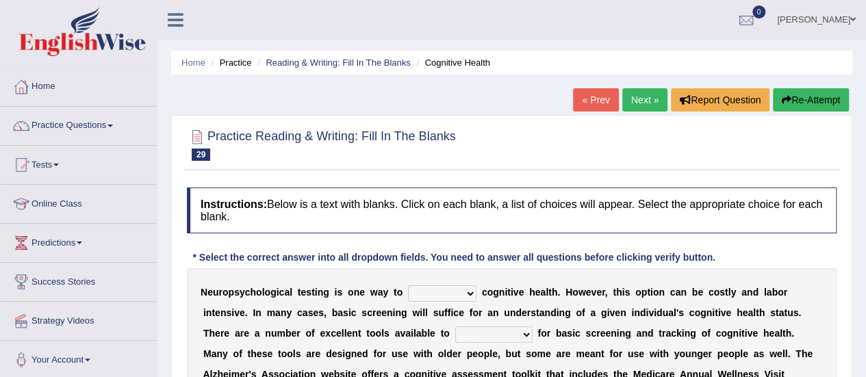
click at [635, 96] on link "Next »" at bounding box center [644, 99] width 45 height 23
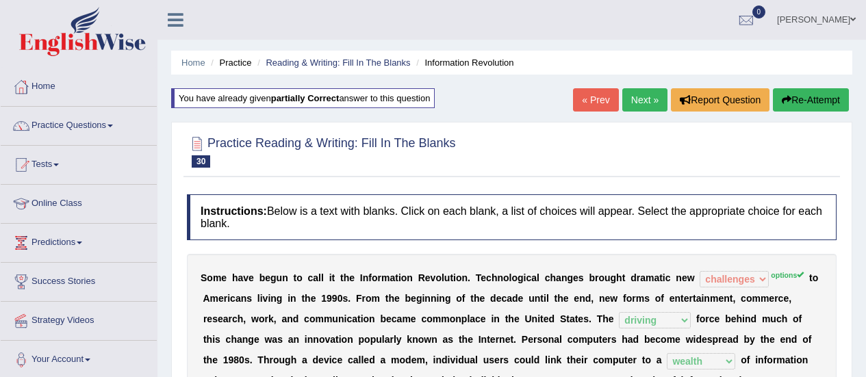
select select "challenges"
select select "driving"
select select "wealth"
select select "release"
select select "affordable"
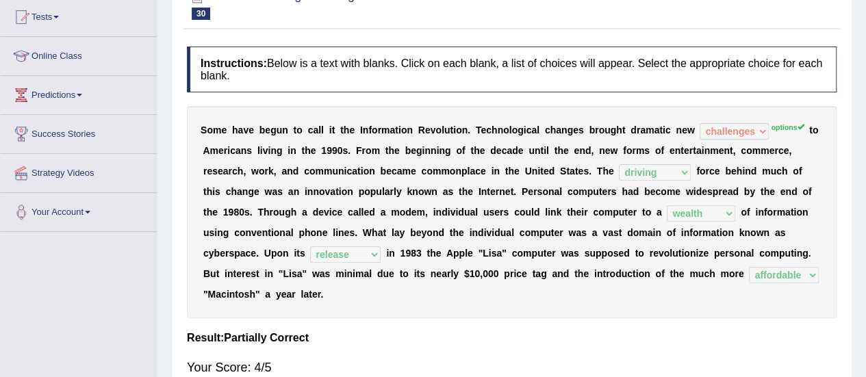
scroll to position [151, 0]
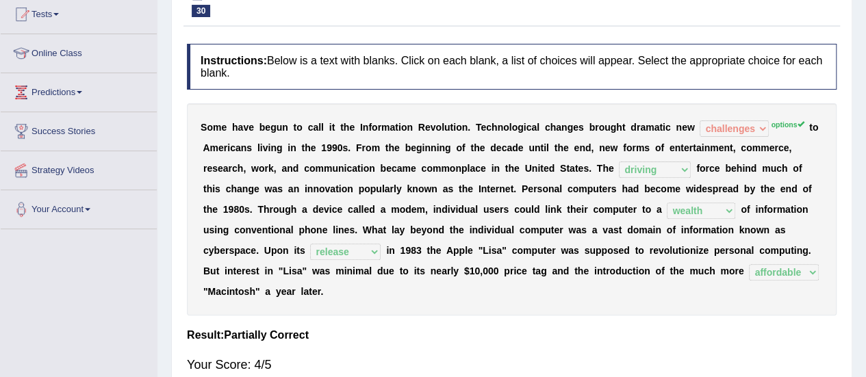
click at [649, 254] on b "r" at bounding box center [650, 250] width 3 height 11
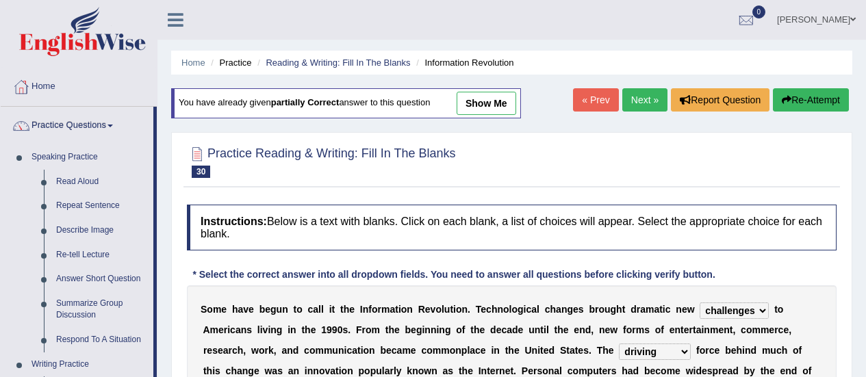
select select "challenges"
select select "driving"
select select "wealth"
select select "release"
select select "affordable"
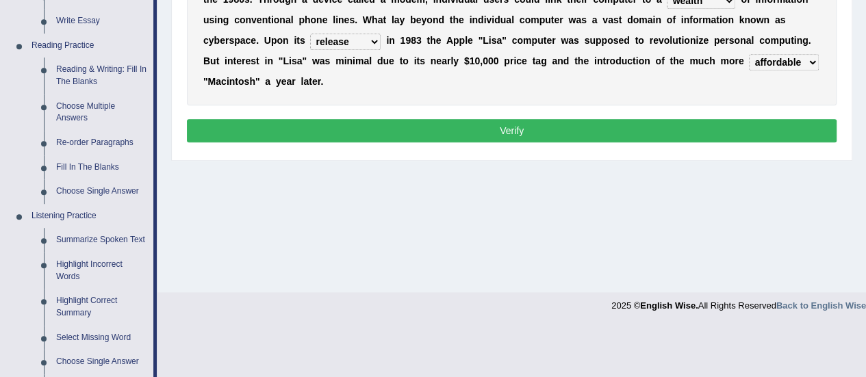
click at [90, 234] on link "Summarize Spoken Text" at bounding box center [101, 240] width 103 height 25
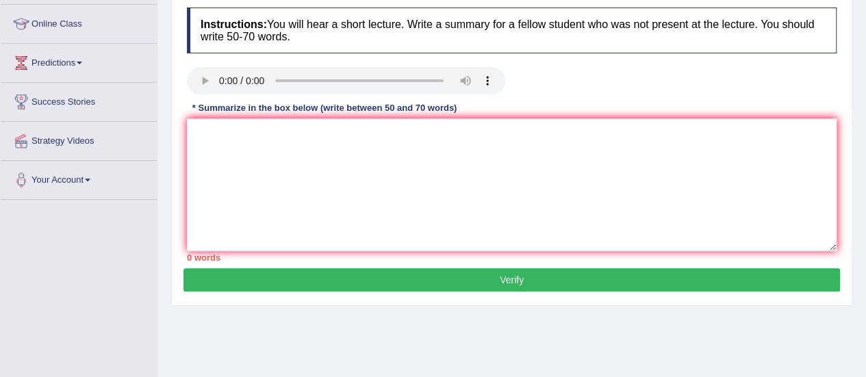
scroll to position [181, 0]
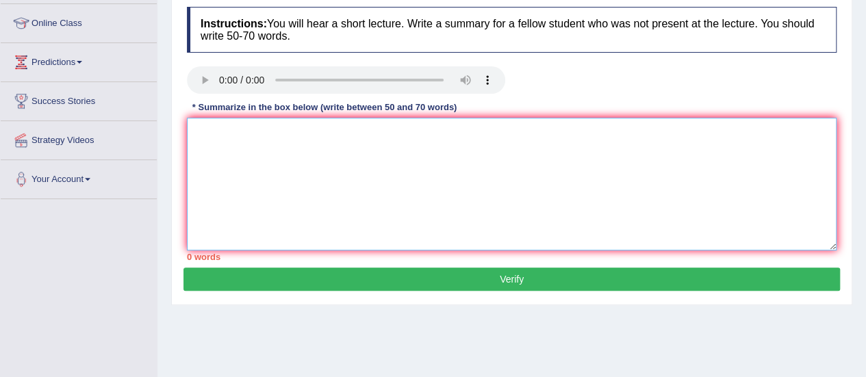
click at [221, 129] on textarea at bounding box center [511, 184] width 649 height 133
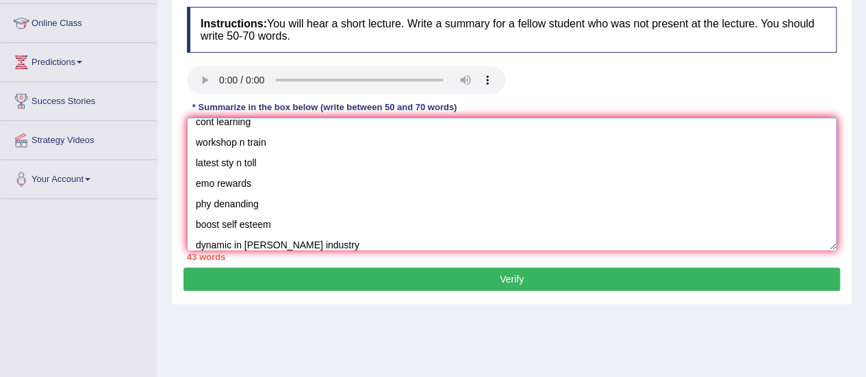
scroll to position [0, 0]
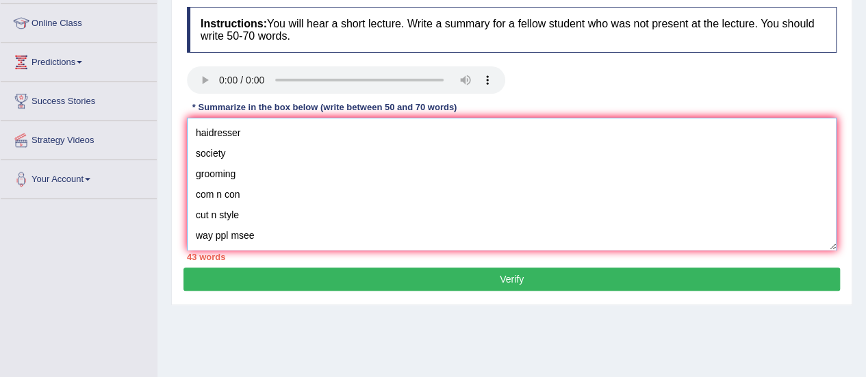
click at [194, 136] on textarea "haidresser society grooming com n con cut n style way ppl msee creativity cutti…" at bounding box center [511, 184] width 649 height 133
paste textarea "The speaker provided a comprehensive overview of [main topic], highlighting sev…"
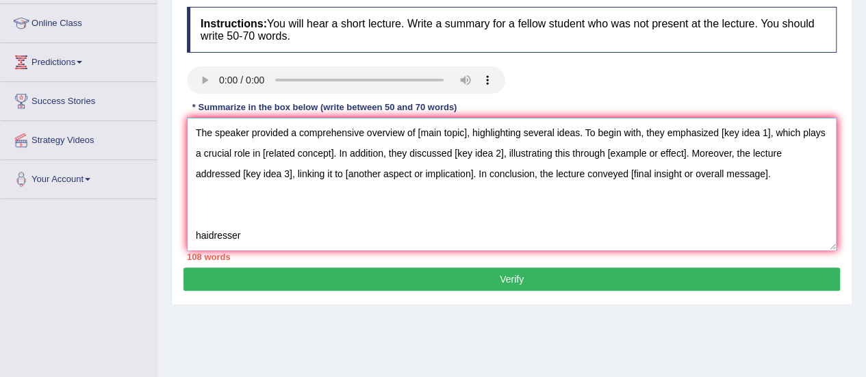
drag, startPoint x: 466, startPoint y: 134, endPoint x: 417, endPoint y: 133, distance: 48.6
click at [417, 133] on textarea "The speaker provided a comprehensive overview of [main topic], highlighting sev…" at bounding box center [511, 184] width 649 height 133
drag, startPoint x: 767, startPoint y: 130, endPoint x: 721, endPoint y: 131, distance: 46.5
click at [721, 131] on textarea "The speaker provided a comprehensive overview of hairdresser, highlighting seve…" at bounding box center [511, 184] width 649 height 133
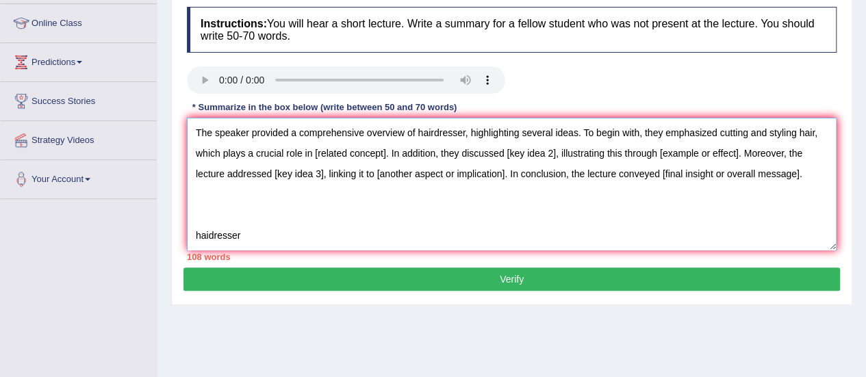
drag, startPoint x: 384, startPoint y: 153, endPoint x: 315, endPoint y: 145, distance: 69.5
click at [315, 145] on textarea "The speaker provided a comprehensive overview of hairdresser, highlighting seve…" at bounding box center [511, 184] width 649 height 133
drag, startPoint x: 567, startPoint y: 149, endPoint x: 517, endPoint y: 150, distance: 49.3
click at [517, 150] on textarea "The speaker provided a comprehensive overview of hairdresser, highlighting seve…" at bounding box center [511, 184] width 649 height 133
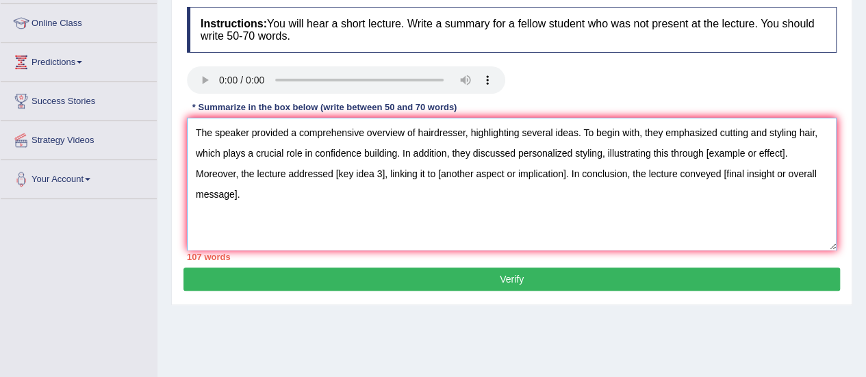
drag, startPoint x: 702, startPoint y: 151, endPoint x: 784, endPoint y: 150, distance: 81.5
click at [784, 150] on textarea "The speaker provided a comprehensive overview of hairdresser, highlighting seve…" at bounding box center [511, 184] width 649 height 133
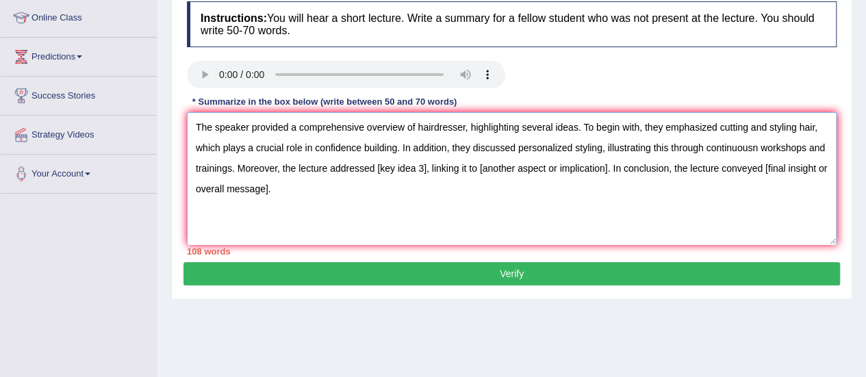
drag, startPoint x: 445, startPoint y: 169, endPoint x: 396, endPoint y: 166, distance: 48.7
click at [396, 166] on textarea "The speaker provided a comprehensive overview of hairdresser, highlighting seve…" at bounding box center [511, 178] width 649 height 133
drag, startPoint x: 725, startPoint y: 168, endPoint x: 595, endPoint y: 172, distance: 129.4
click at [595, 172] on textarea "The speaker provided a comprehensive overview of hairdresser, highlighting seve…" at bounding box center [511, 178] width 649 height 133
drag, startPoint x: 397, startPoint y: 186, endPoint x: 240, endPoint y: 185, distance: 156.7
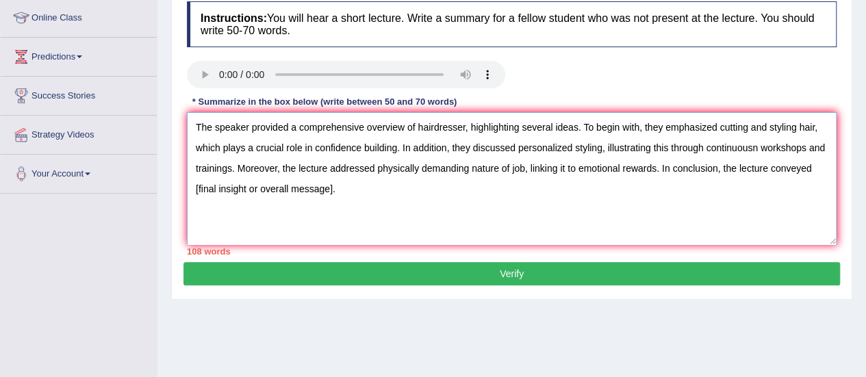
click at [240, 185] on textarea "The speaker provided a comprehensive overview of hairdresser, highlighting seve…" at bounding box center [511, 178] width 649 height 133
click at [242, 185] on textarea "The speaker provided a comprehensive overview of hairdresser, highlighting seve…" at bounding box center [511, 178] width 649 height 133
click at [267, 189] on textarea "The speaker provided a comprehensive overview of hairdresser, highlighting seve…" at bounding box center [511, 178] width 649 height 133
drag, startPoint x: 317, startPoint y: 229, endPoint x: 198, endPoint y: 224, distance: 118.5
click at [198, 224] on textarea "The speaker provided a comprehensive overview of hairdresser, highlighting seve…" at bounding box center [511, 178] width 649 height 133
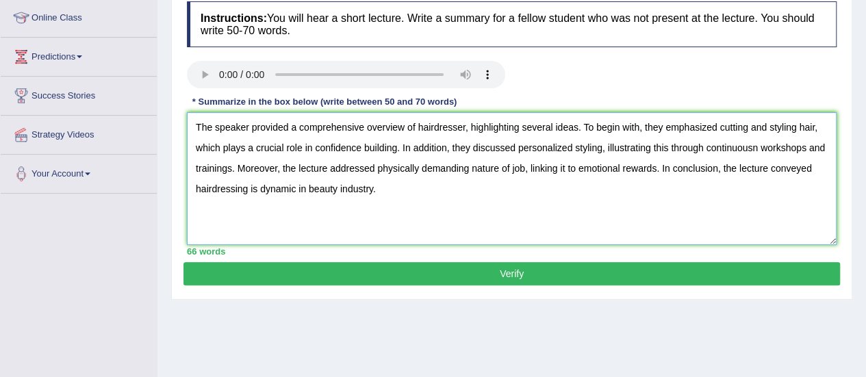
type textarea "The speaker provided a comprehensive overview of hairdresser, highlighting seve…"
click at [490, 267] on button "Verify" at bounding box center [511, 273] width 656 height 23
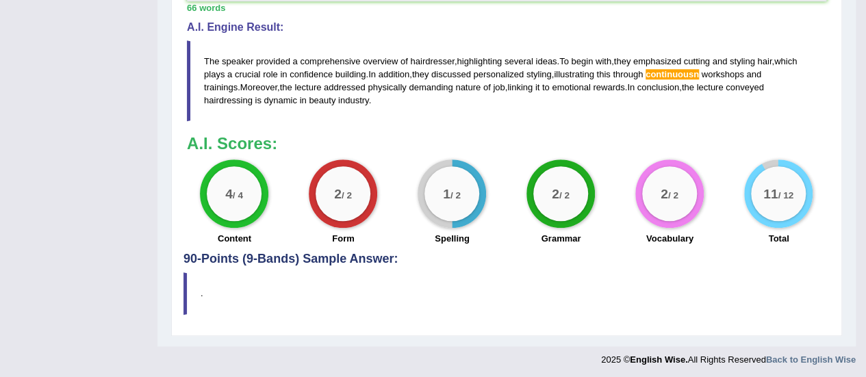
scroll to position [562, 0]
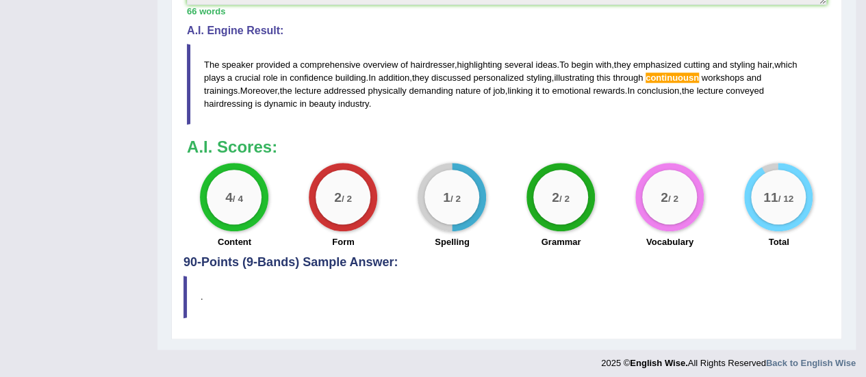
click at [539, 159] on div "A.I. Scores: 4 / 4 Content 2 / 2 Form 1 / 2 Spelling 2 / 2 Grammar 2 / 2 Vocabu…" at bounding box center [506, 195] width 639 height 114
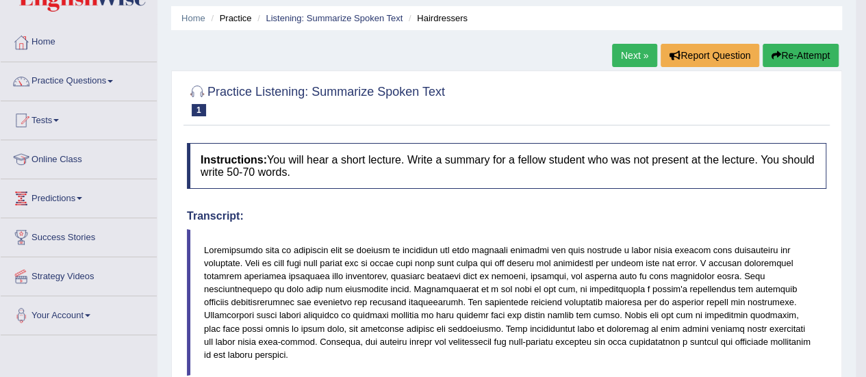
scroll to position [0, 0]
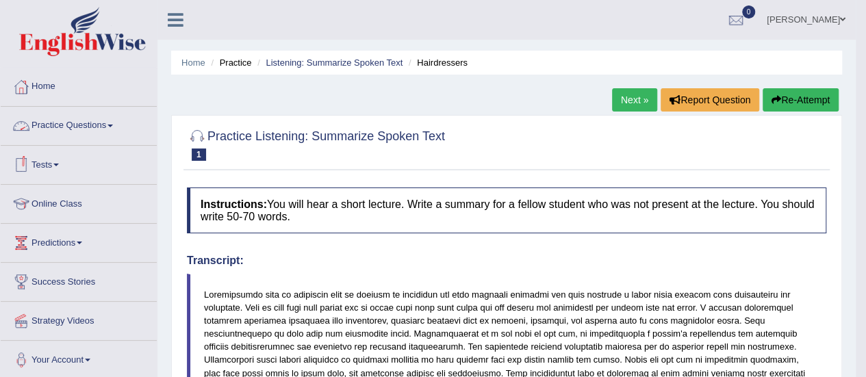
click at [73, 133] on link "Practice Questions" at bounding box center [79, 124] width 156 height 34
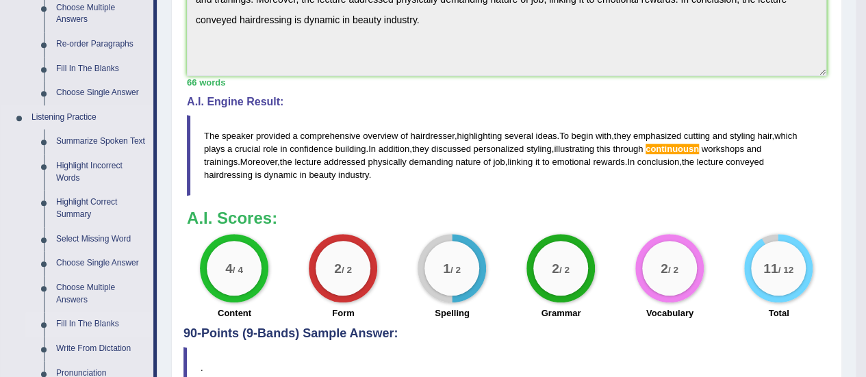
scroll to position [554, 0]
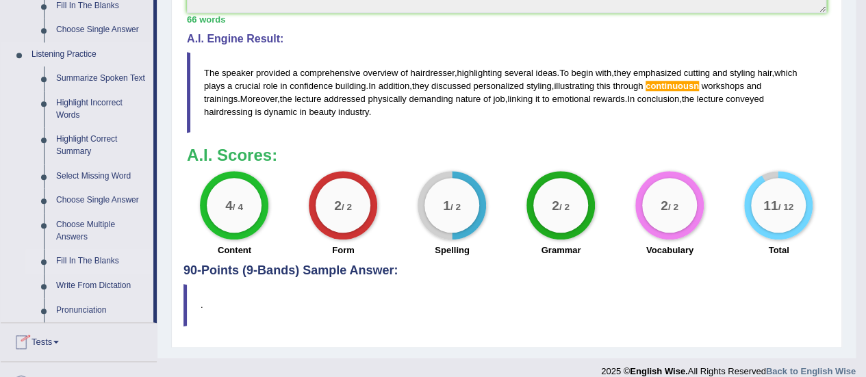
click at [86, 265] on link "Fill In The Blanks" at bounding box center [101, 261] width 103 height 25
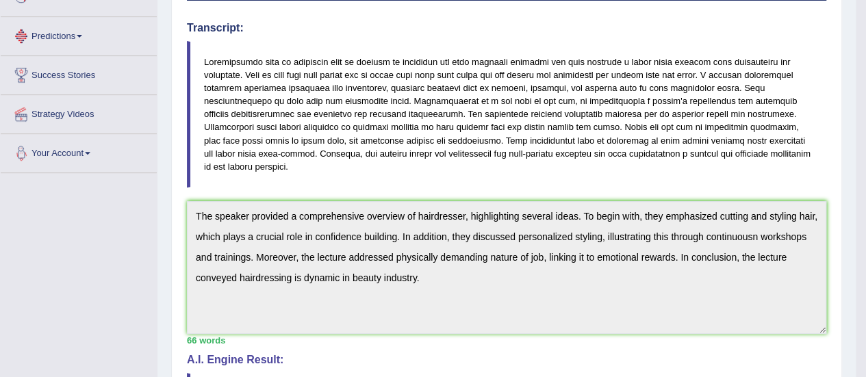
scroll to position [337, 0]
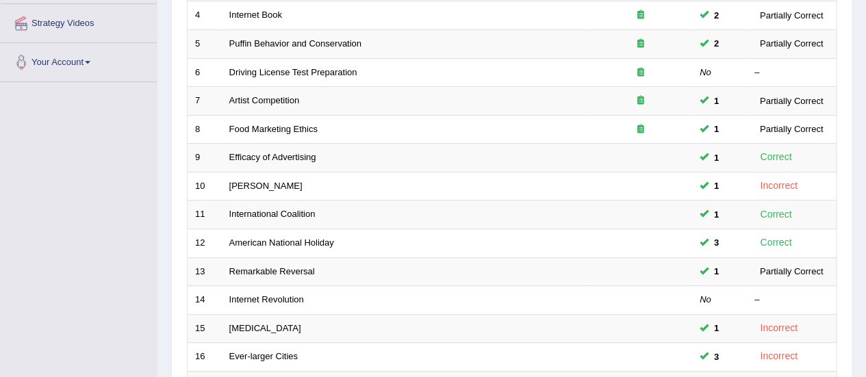
click at [336, 73] on link "Driving License Test Preparation" at bounding box center [293, 72] width 128 height 10
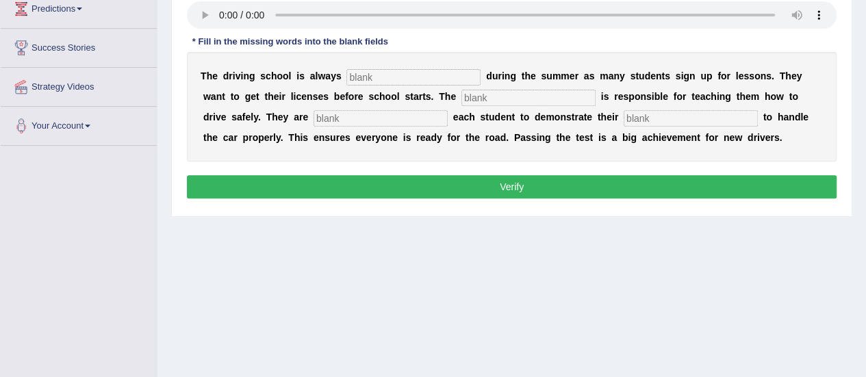
scroll to position [198, 0]
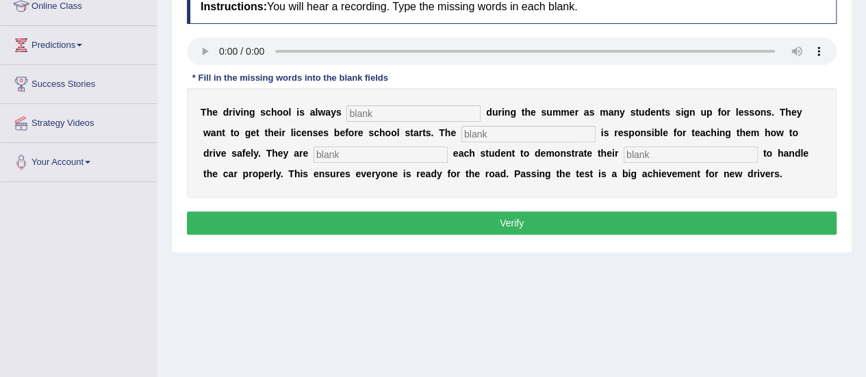
click at [373, 110] on input "text" at bounding box center [413, 113] width 134 height 16
type input "busy"
click at [185, 38] on div "Instructions: You will hear a recording. Type the missing words in each blank. …" at bounding box center [511, 114] width 656 height 263
click at [486, 131] on input "text" at bounding box center [528, 134] width 134 height 16
type input "instructor"
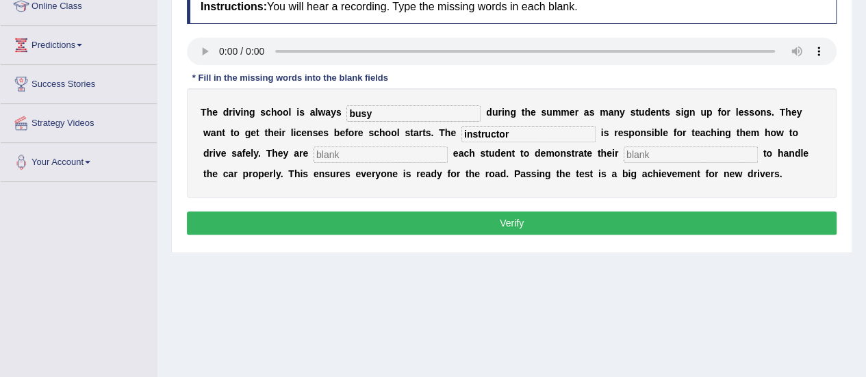
click at [393, 149] on input "text" at bounding box center [380, 154] width 134 height 16
type input "requiring"
click at [669, 151] on input "text" at bounding box center [690, 154] width 134 height 16
type input "ability"
click at [595, 214] on button "Verify" at bounding box center [511, 222] width 649 height 23
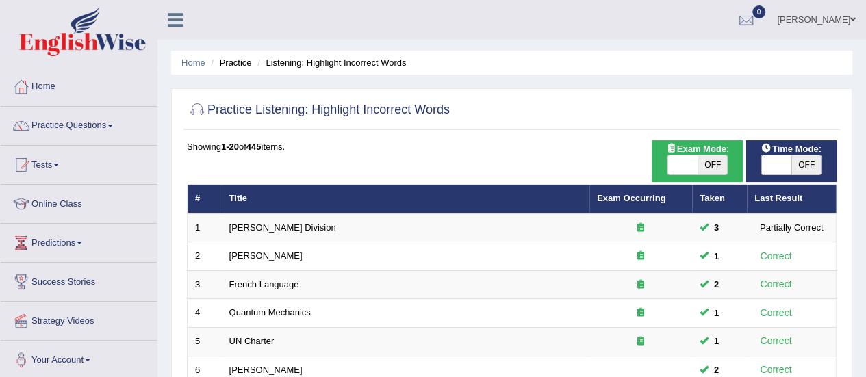
drag, startPoint x: 0, startPoint y: 0, endPoint x: 220, endPoint y: 130, distance: 255.3
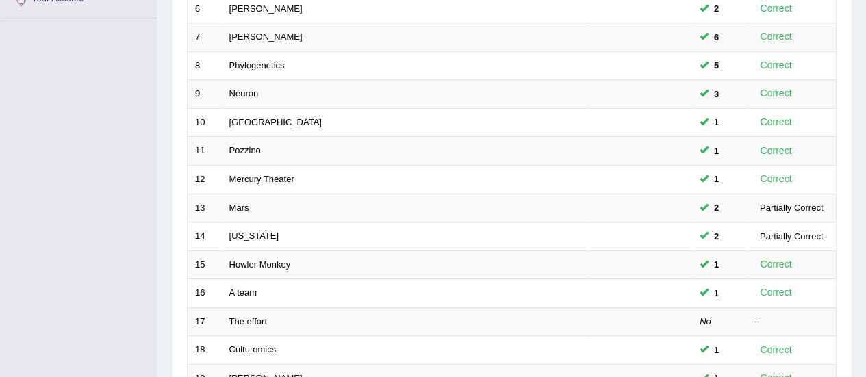
scroll to position [364, 0]
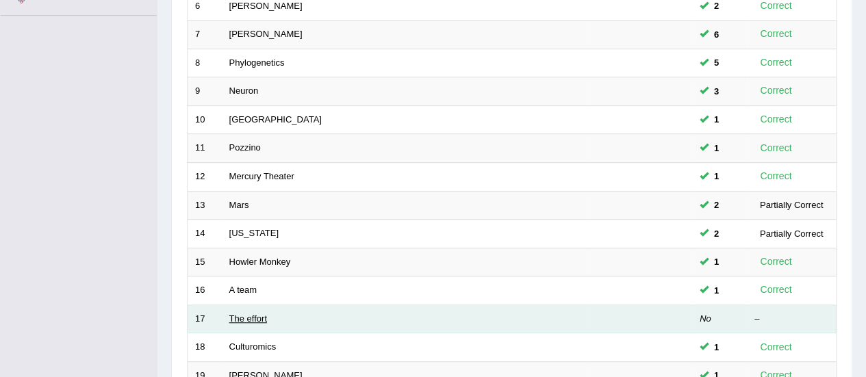
click at [259, 313] on link "The effort" at bounding box center [248, 318] width 38 height 10
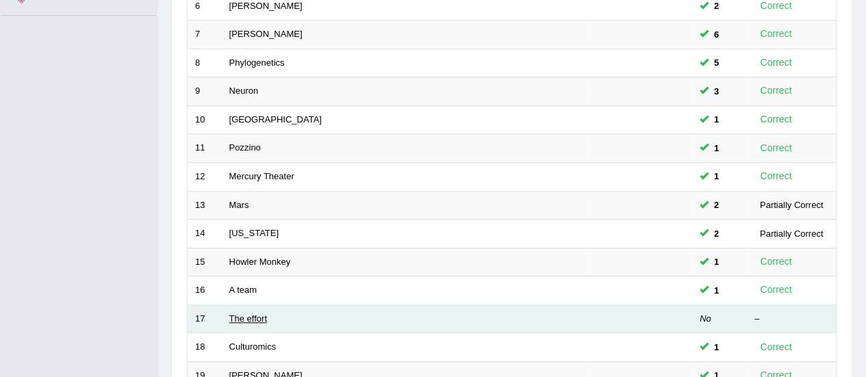
click at [259, 313] on link "The effort" at bounding box center [248, 318] width 38 height 10
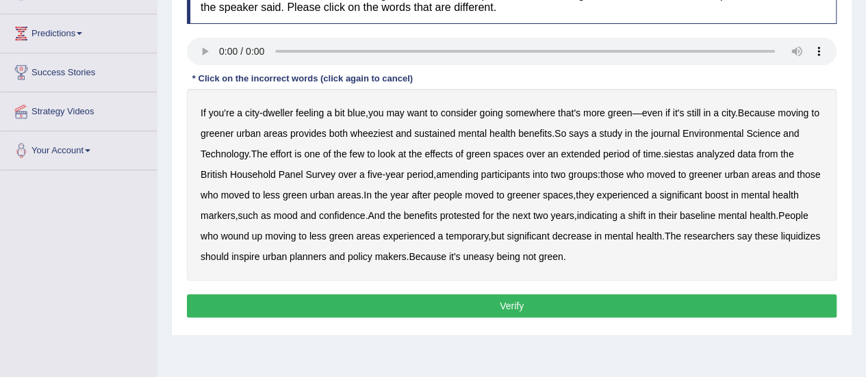
click at [369, 129] on b "wheeziest" at bounding box center [371, 133] width 42 height 11
click at [688, 155] on b "siestas" at bounding box center [678, 154] width 30 height 11
click at [457, 174] on b "amending" at bounding box center [457, 174] width 42 height 11
click at [480, 215] on b "protested" at bounding box center [460, 215] width 40 height 11
click at [780, 242] on b "liquidizes" at bounding box center [800, 236] width 40 height 11
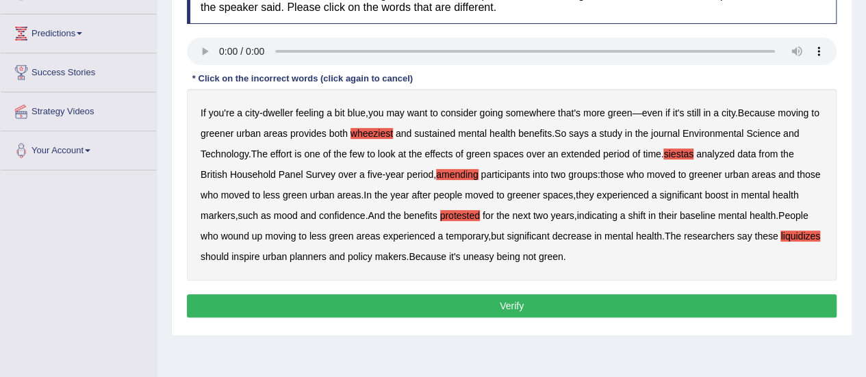
click at [452, 294] on button "Verify" at bounding box center [511, 305] width 649 height 23
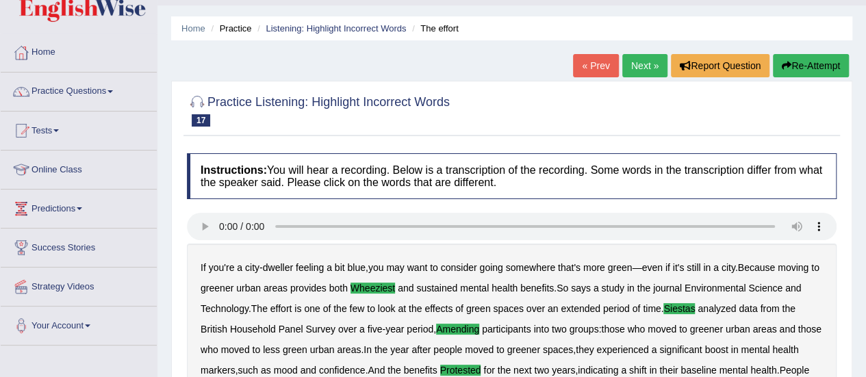
scroll to position [29, 0]
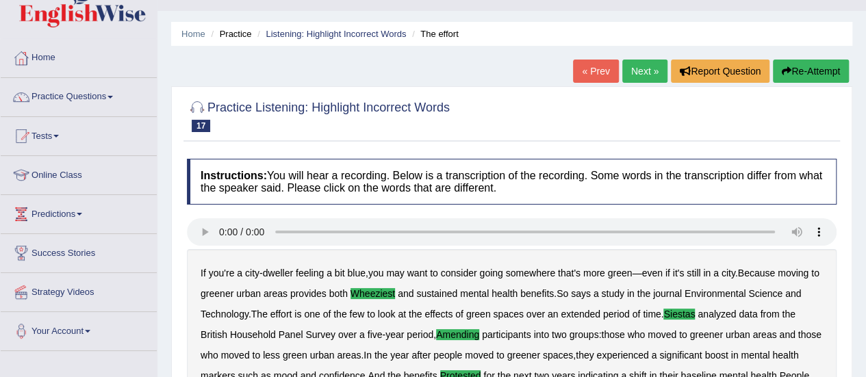
click at [642, 75] on link "Next »" at bounding box center [644, 71] width 45 height 23
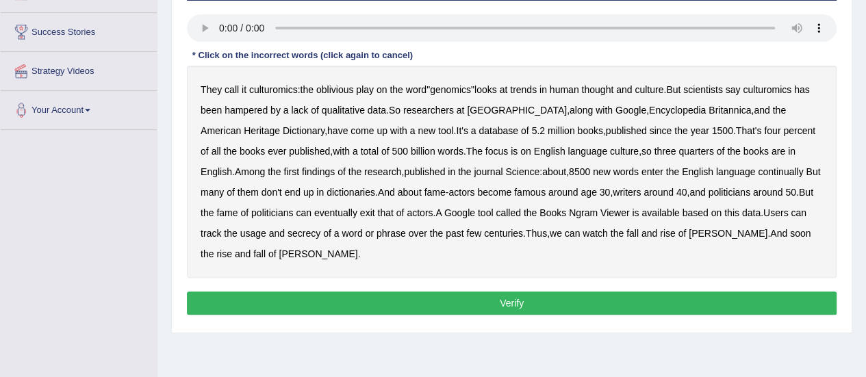
click at [342, 112] on b "qualitative" at bounding box center [343, 110] width 43 height 11
click at [758, 172] on b "continually" at bounding box center [780, 171] width 45 height 11
click at [360, 210] on b "exit" at bounding box center [367, 212] width 15 height 11
click at [266, 237] on div "They call it culturomics : the oblivious play on the word " genomics " looks at…" at bounding box center [511, 172] width 649 height 212
click at [287, 230] on b "secrecy" at bounding box center [303, 233] width 33 height 11
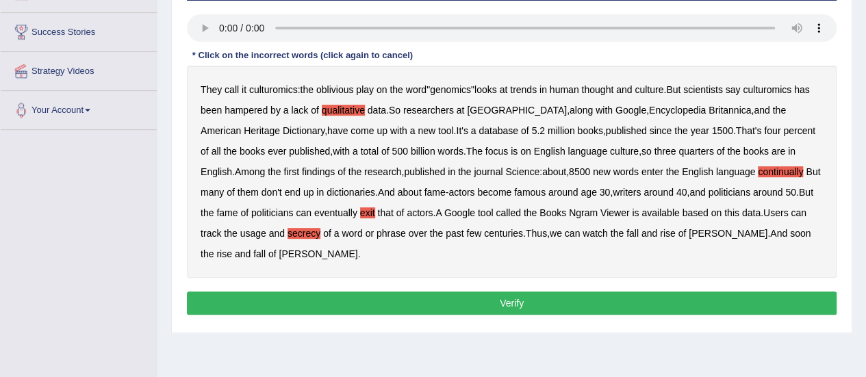
click at [308, 305] on button "Verify" at bounding box center [511, 303] width 649 height 23
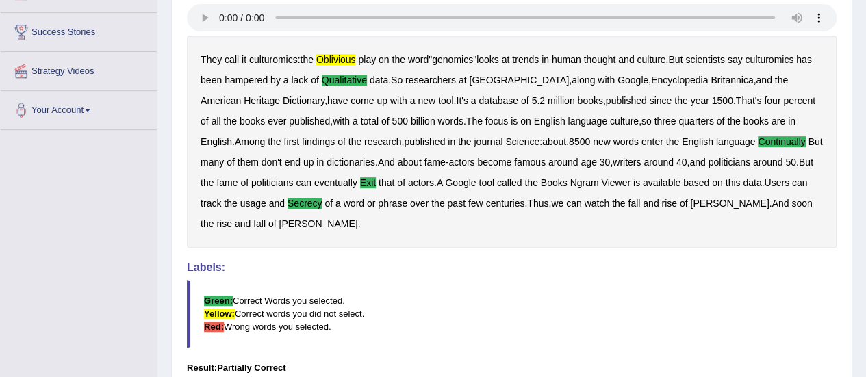
click at [345, 154] on div "They call it culturomics : the oblivious play on the word " genomics " looks at…" at bounding box center [511, 142] width 649 height 212
click at [404, 139] on b "published" at bounding box center [424, 141] width 41 height 11
click at [539, 98] on b "2" at bounding box center [541, 100] width 5 height 11
click at [617, 82] on b "Google" at bounding box center [632, 80] width 31 height 11
click at [651, 75] on b "Encyclopedia" at bounding box center [679, 80] width 57 height 11
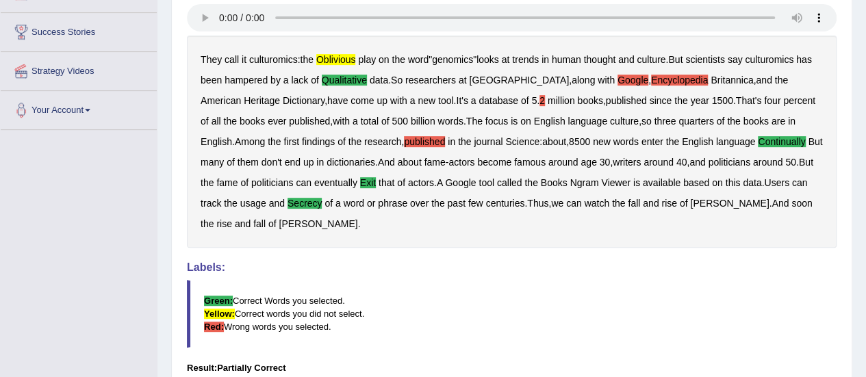
click at [654, 117] on b "three" at bounding box center [665, 121] width 22 height 11
click at [613, 140] on b "words" at bounding box center [625, 141] width 25 height 11
click at [580, 157] on b "age" at bounding box center [588, 162] width 16 height 11
click at [241, 95] on b "American" at bounding box center [221, 100] width 40 height 11
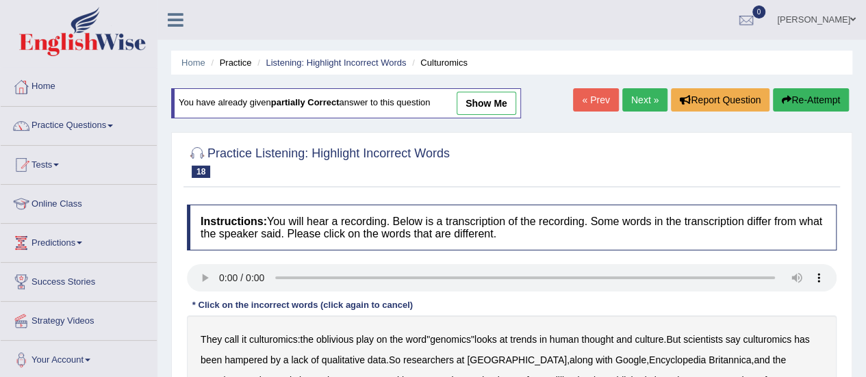
click at [90, 124] on link "Practice Questions" at bounding box center [79, 124] width 156 height 34
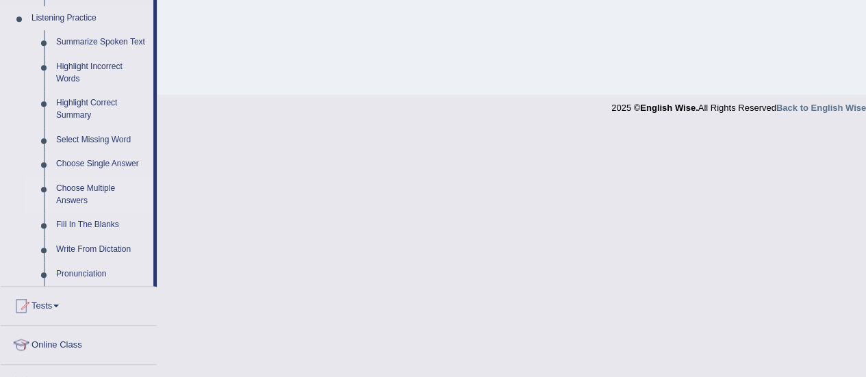
scroll to position [591, 0]
click at [66, 249] on link "Write From Dictation" at bounding box center [101, 249] width 103 height 25
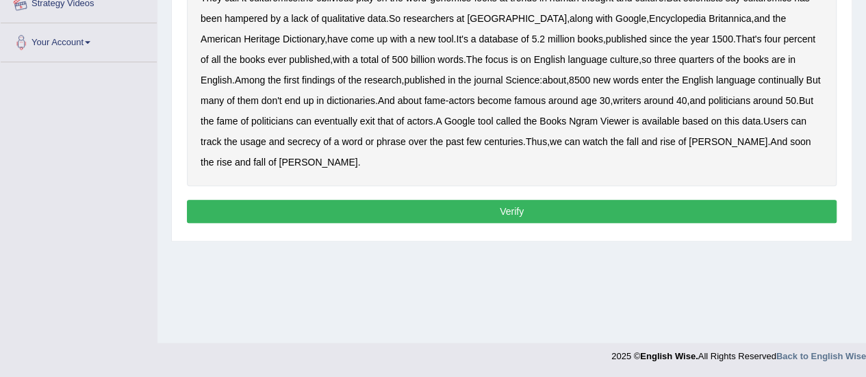
scroll to position [313, 0]
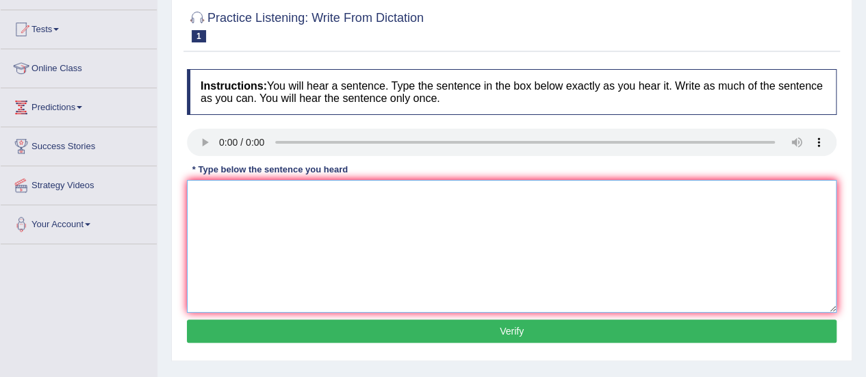
click at [428, 242] on textarea at bounding box center [511, 246] width 649 height 133
click at [367, 227] on textarea at bounding box center [511, 246] width 649 height 133
click at [275, 211] on textarea at bounding box center [511, 246] width 649 height 133
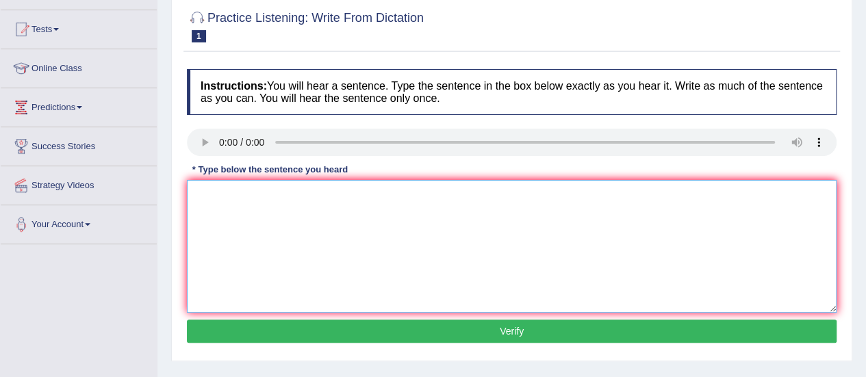
click at [275, 211] on textarea at bounding box center [511, 246] width 649 height 133
paste textarea "More physical activities are beneficial to your health"
click at [299, 194] on textarea "More physical activities are beneficial to your health" at bounding box center [511, 246] width 649 height 133
click at [401, 211] on textarea "More physical activitiy is beneficial to your health" at bounding box center [511, 246] width 649 height 133
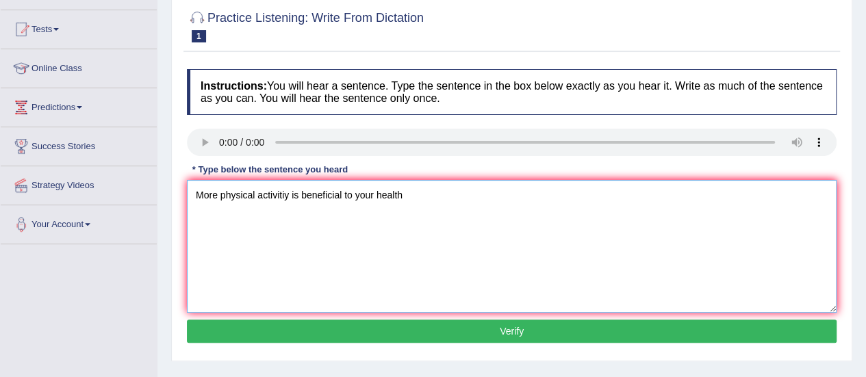
click at [422, 180] on textarea "More physical activitiy is beneficial to your health" at bounding box center [511, 246] width 649 height 133
type textarea "More physical activitiy is beneficial to your health."
click at [457, 321] on button "Verify" at bounding box center [511, 331] width 649 height 23
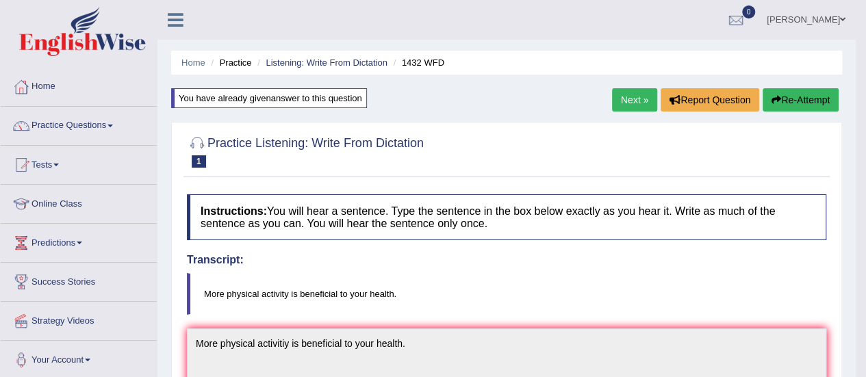
click at [630, 108] on link "Next »" at bounding box center [634, 99] width 45 height 23
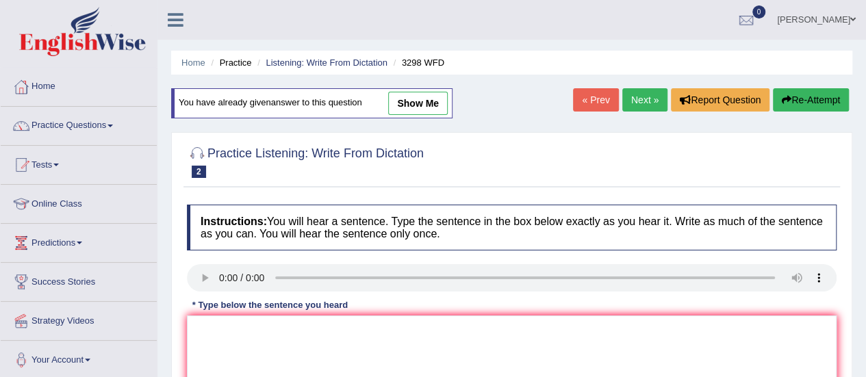
click at [645, 100] on link "Next »" at bounding box center [644, 99] width 45 height 23
click at [318, 321] on textarea at bounding box center [511, 381] width 649 height 133
click at [281, 334] on textarea at bounding box center [511, 381] width 649 height 133
paste textarea "The american astronats made a plan to land on mars"
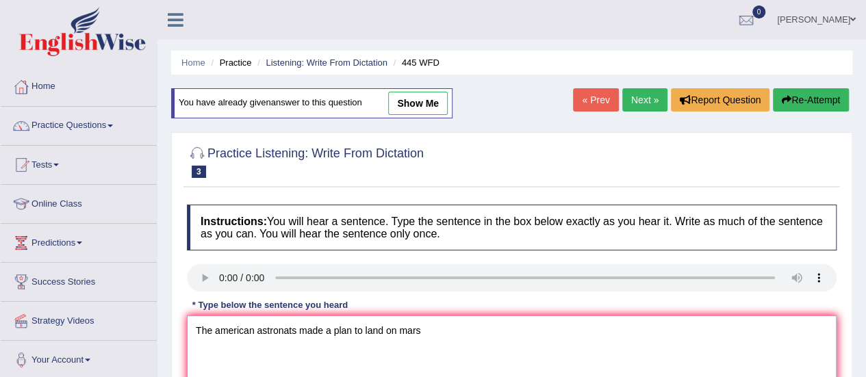
click at [222, 329] on textarea "The american astronats made a plan to land on mars" at bounding box center [511, 381] width 649 height 133
click at [297, 331] on textarea "The American astronats made a plan to land on mars" at bounding box center [511, 381] width 649 height 133
click at [372, 328] on textarea "The American astronomers made a plan to land on mars" at bounding box center [511, 381] width 649 height 133
click at [402, 330] on textarea "The American astronomers made a plan for land on mars" at bounding box center [511, 381] width 649 height 133
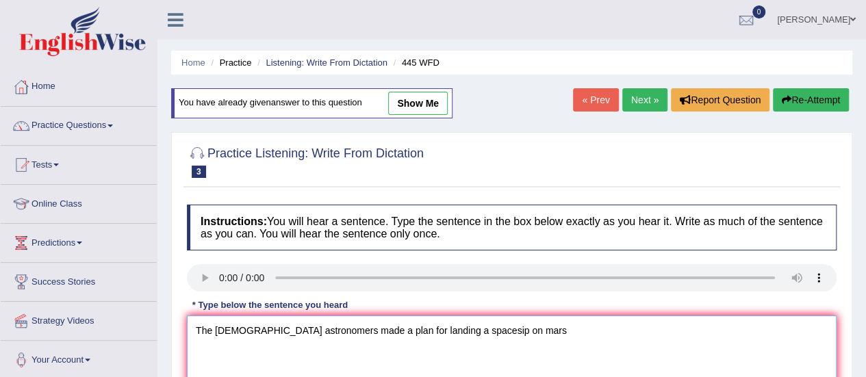
click at [452, 329] on textarea "The American astronomers made a plan for landing a spacesip on mars" at bounding box center [511, 381] width 649 height 133
click at [492, 331] on textarea "The American astronomers made a plan for landing a spaceship on mars" at bounding box center [511, 381] width 649 height 133
click at [588, 213] on h4 "Instructions: You will hear a sentence. Type the sentence in the box below exac…" at bounding box center [511, 228] width 649 height 46
click at [537, 346] on textarea "The American astronomers made a plan for landing a spaceship on Mars" at bounding box center [511, 381] width 649 height 133
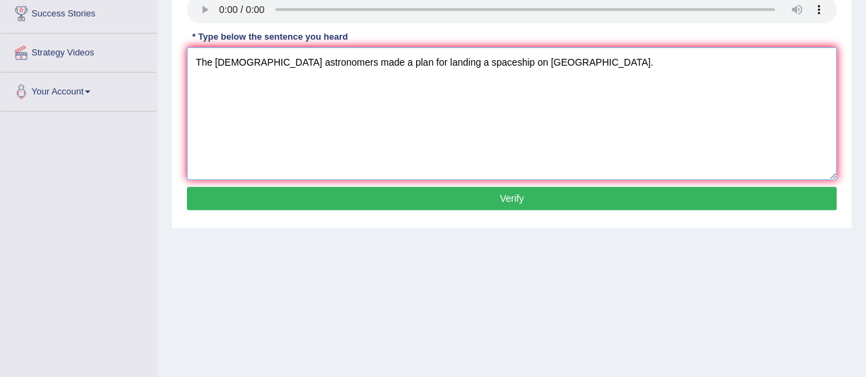
scroll to position [272, 0]
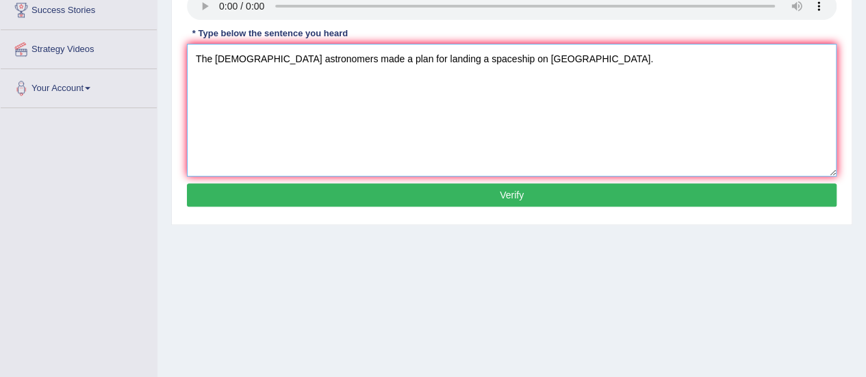
type textarea "The American astronomers made a plan for landing a spaceship on Mars."
click at [472, 188] on button "Verify" at bounding box center [511, 194] width 649 height 23
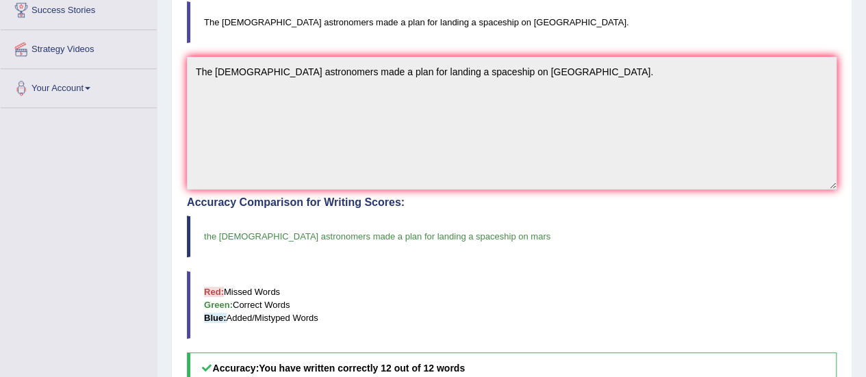
scroll to position [0, 0]
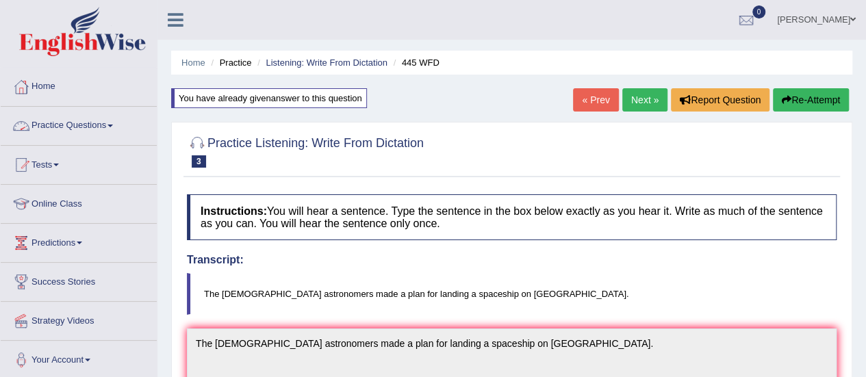
click at [88, 125] on link "Practice Questions" at bounding box center [79, 124] width 156 height 34
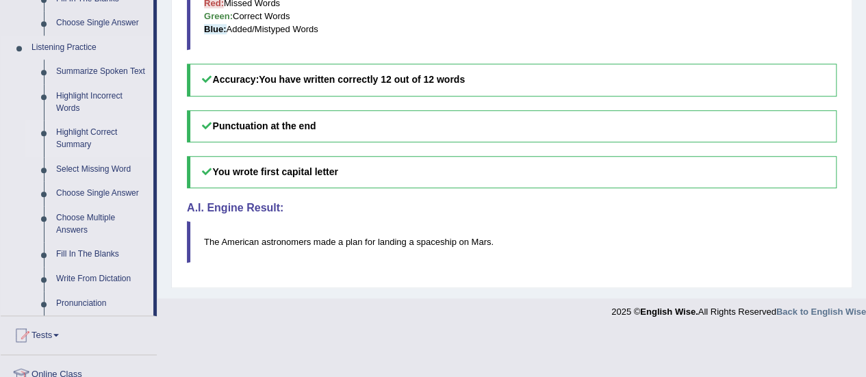
scroll to position [562, 0]
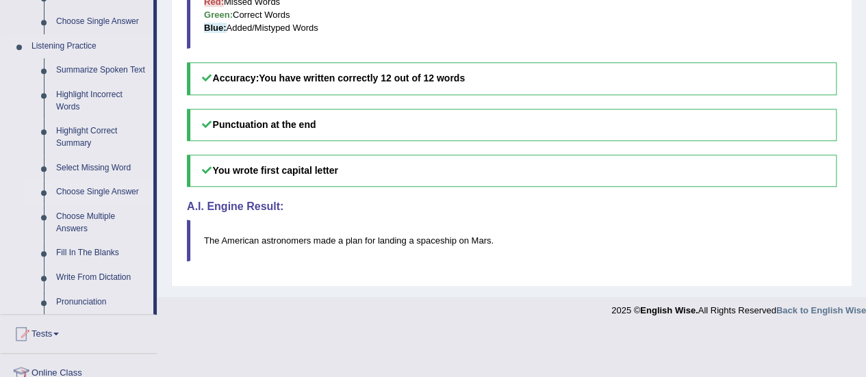
click at [86, 192] on link "Choose Single Answer" at bounding box center [101, 192] width 103 height 25
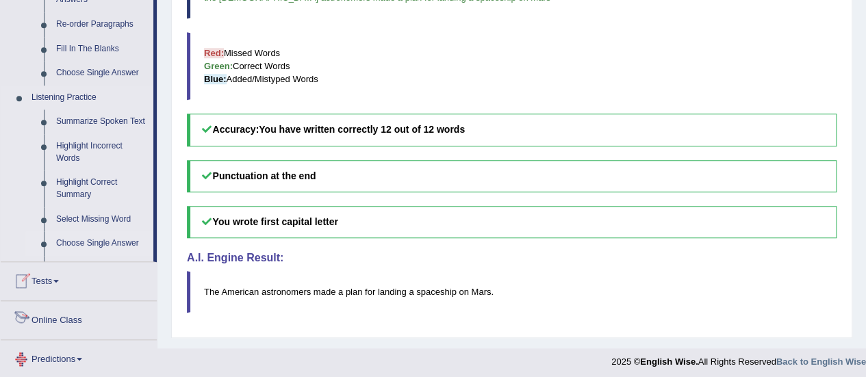
scroll to position [715, 0]
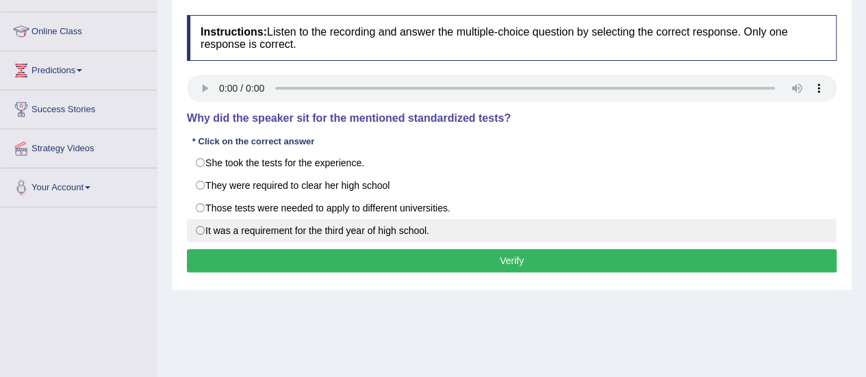
click at [371, 209] on label "Those tests were needed to apply to different universities." at bounding box center [511, 207] width 649 height 23
click at [207, 203] on label "Those tests were needed to apply to different universities." at bounding box center [511, 207] width 649 height 23
click at [199, 205] on label "Those tests were needed to apply to different universities." at bounding box center [511, 207] width 649 height 23
radio input "true"
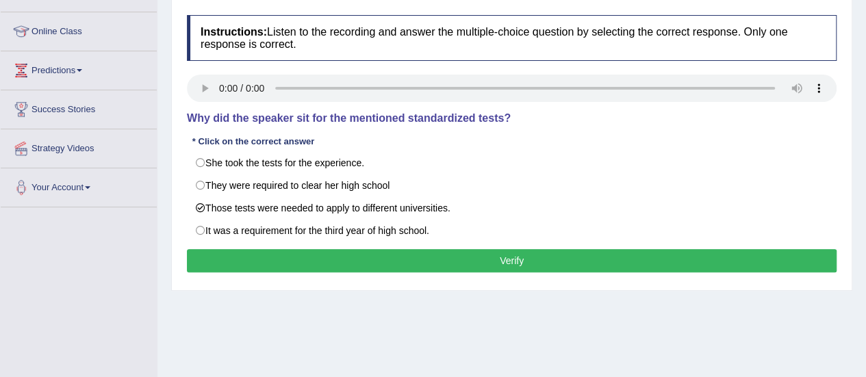
click at [326, 254] on button "Verify" at bounding box center [511, 260] width 649 height 23
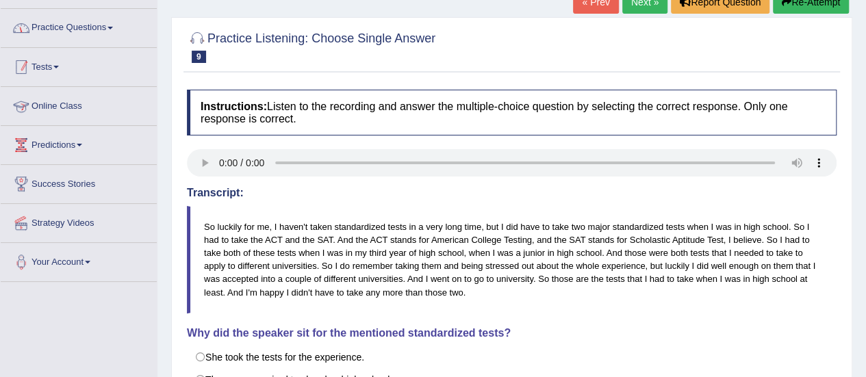
scroll to position [97, 0]
click at [101, 27] on link "Practice Questions" at bounding box center [79, 27] width 156 height 34
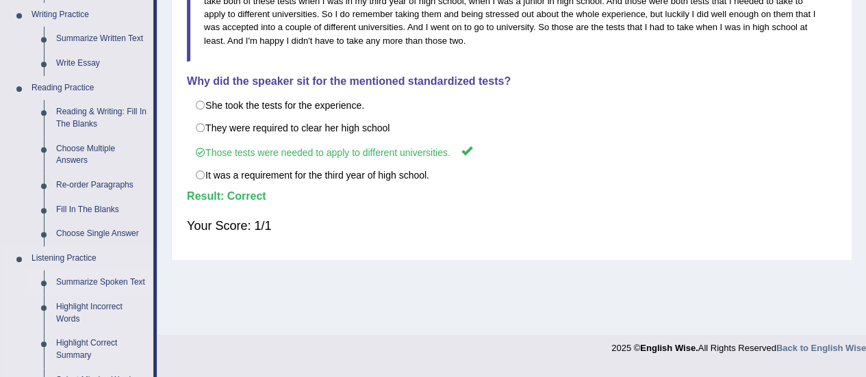
scroll to position [507, 0]
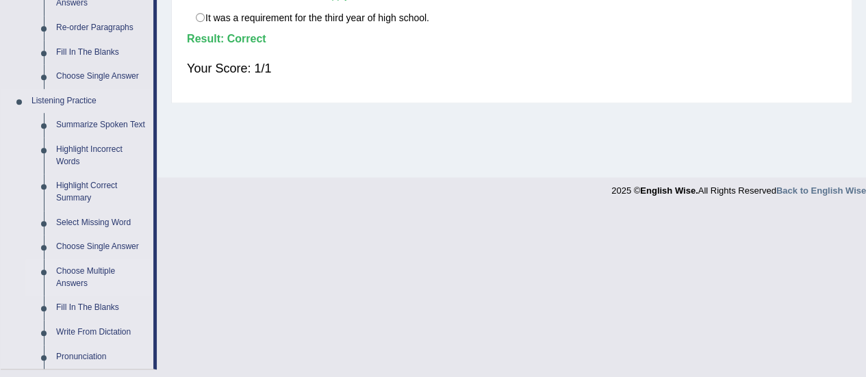
click at [68, 273] on link "Choose Multiple Answers" at bounding box center [101, 277] width 103 height 36
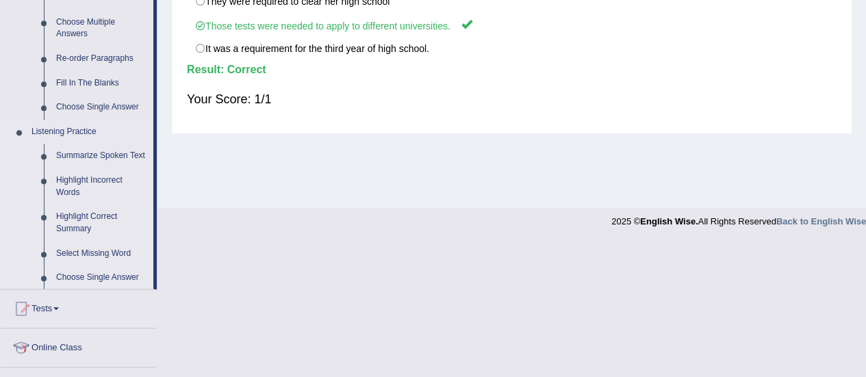
scroll to position [732, 0]
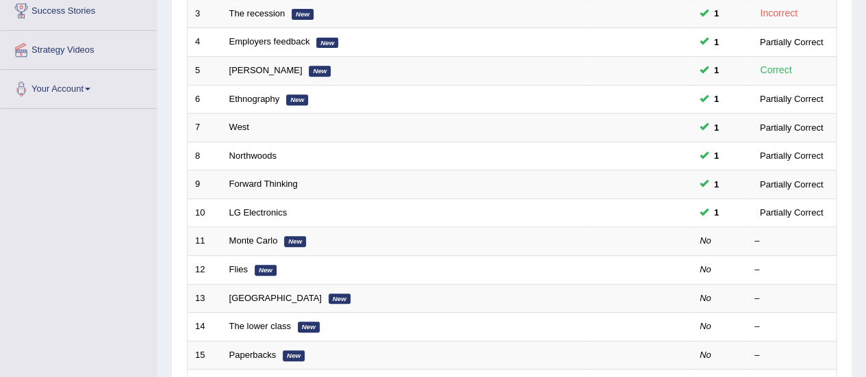
click at [233, 240] on link "Monte Carlo" at bounding box center [253, 240] width 49 height 10
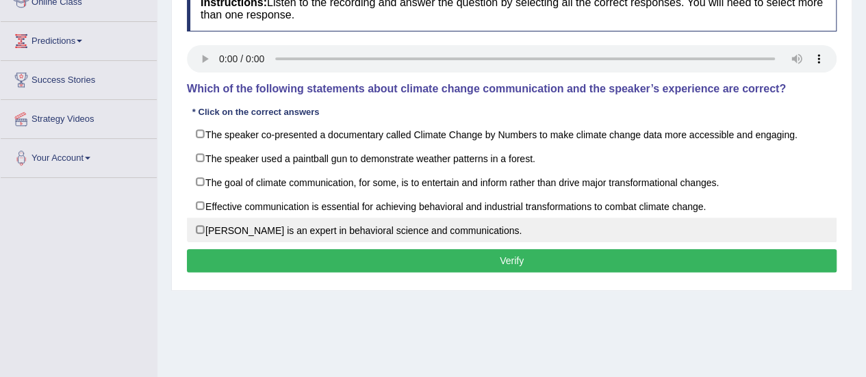
drag, startPoint x: 446, startPoint y: 216, endPoint x: 448, endPoint y: 222, distance: 7.0
click at [448, 222] on label "Dr. Emily Shuckburgh is an expert in behavioral science and communications." at bounding box center [511, 230] width 649 height 25
click at [473, 227] on label "Dr. Emily Shuckburgh is an expert in behavioral science and communications." at bounding box center [511, 230] width 649 height 25
checkbox input "true"
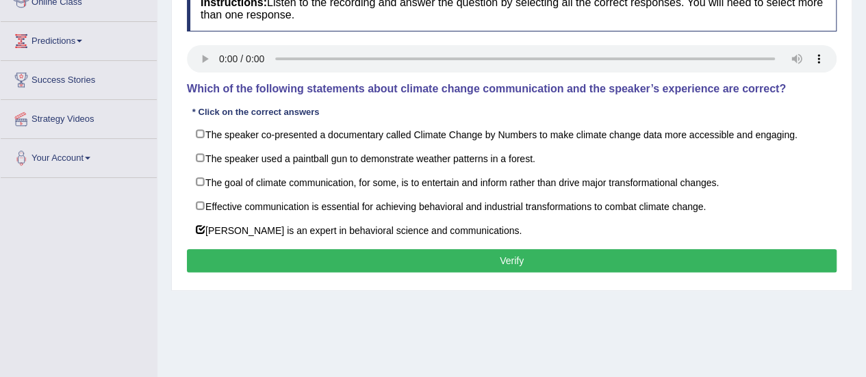
click at [495, 249] on button "Verify" at bounding box center [511, 260] width 649 height 23
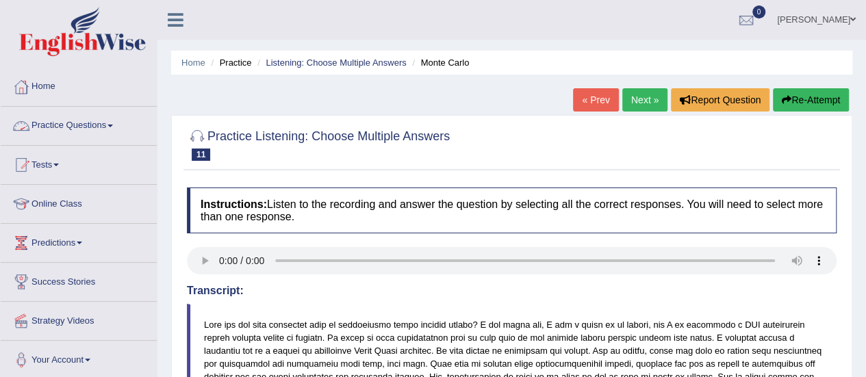
click at [89, 116] on link "Practice Questions" at bounding box center [79, 124] width 156 height 34
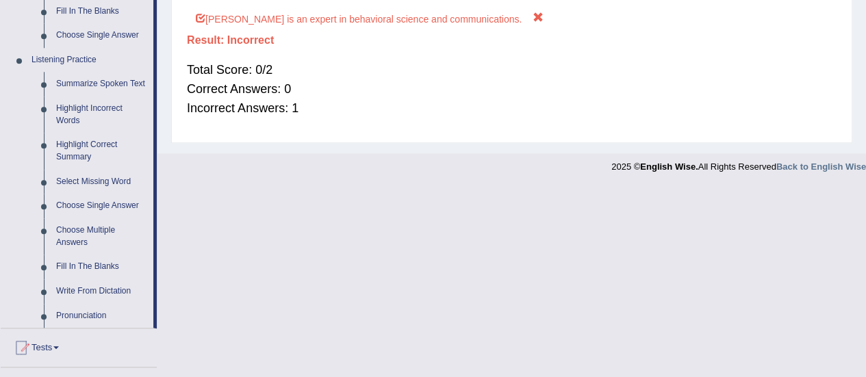
scroll to position [552, 0]
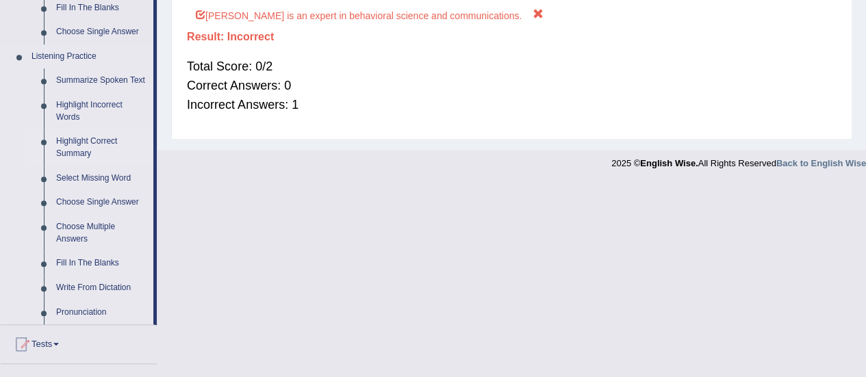
click at [64, 142] on link "Highlight Correct Summary" at bounding box center [101, 147] width 103 height 36
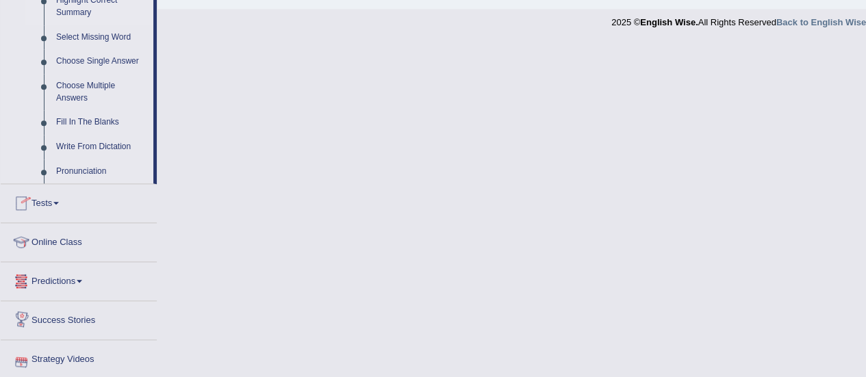
scroll to position [732, 0]
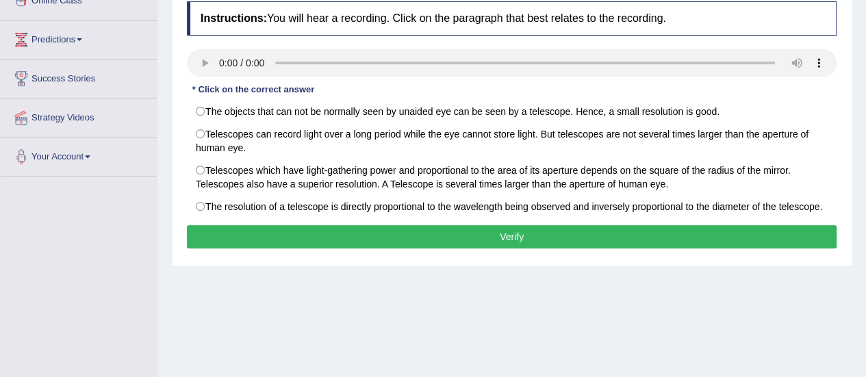
click at [569, 273] on div "Home Practice Listening: Highlight Correct Summary Telescopes You have already …" at bounding box center [511, 139] width 708 height 684
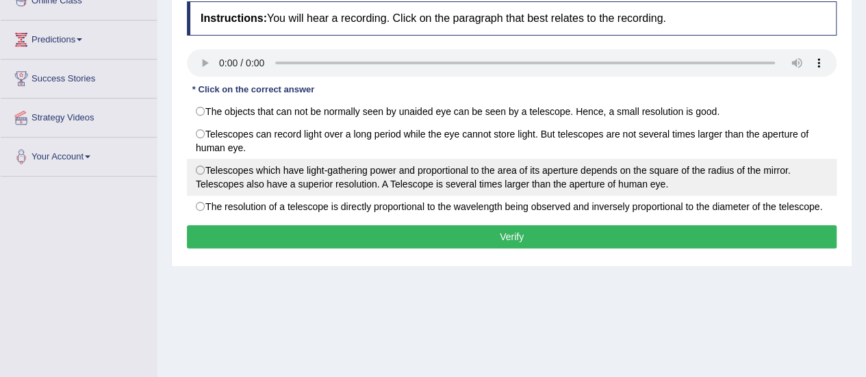
click at [620, 177] on label "Telescopes which have light-gathering power and proportional to the area of its…" at bounding box center [511, 177] width 649 height 37
radio input "true"
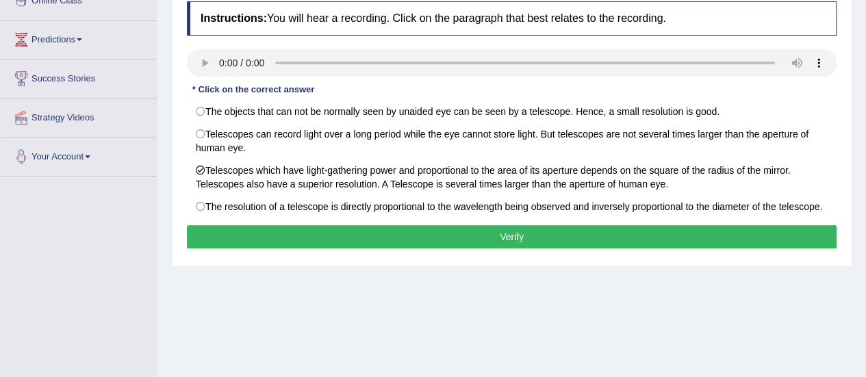
click at [629, 236] on button "Verify" at bounding box center [511, 236] width 649 height 23
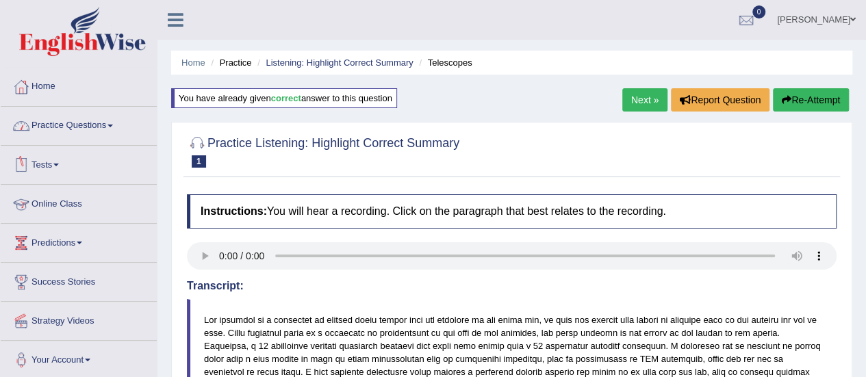
click at [92, 127] on link "Practice Questions" at bounding box center [79, 124] width 156 height 34
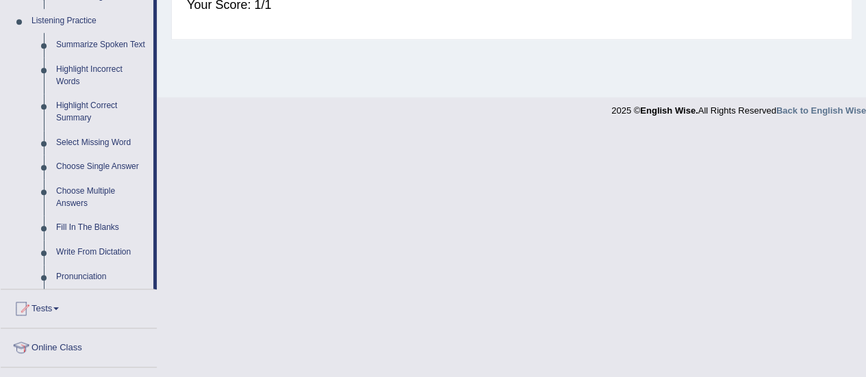
scroll to position [591, 0]
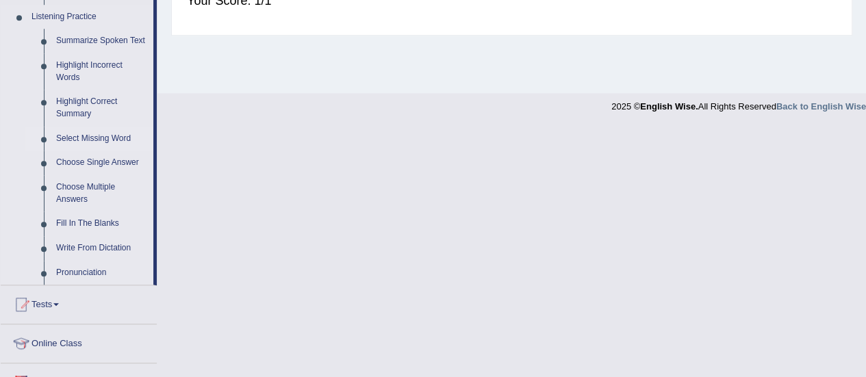
click at [79, 131] on link "Select Missing Word" at bounding box center [101, 139] width 103 height 25
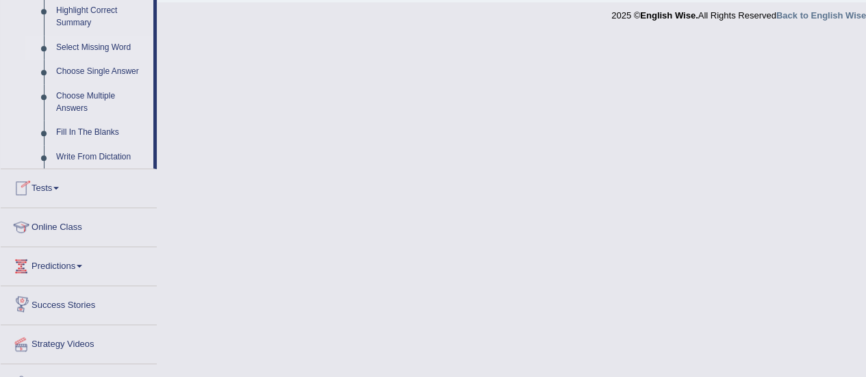
scroll to position [732, 0]
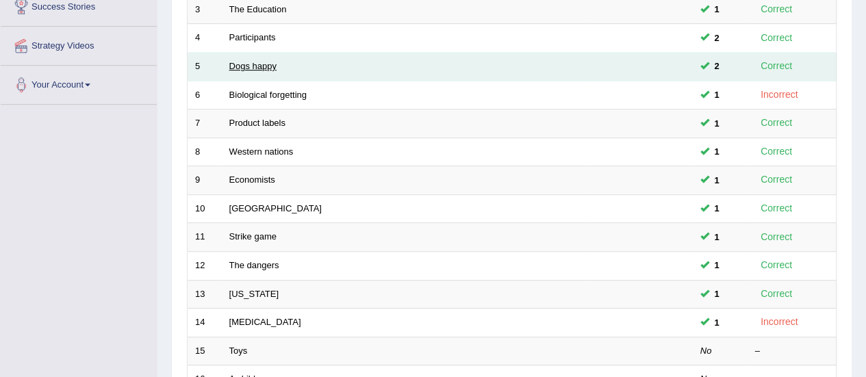
click at [252, 65] on link "Dogs happy" at bounding box center [252, 66] width 47 height 10
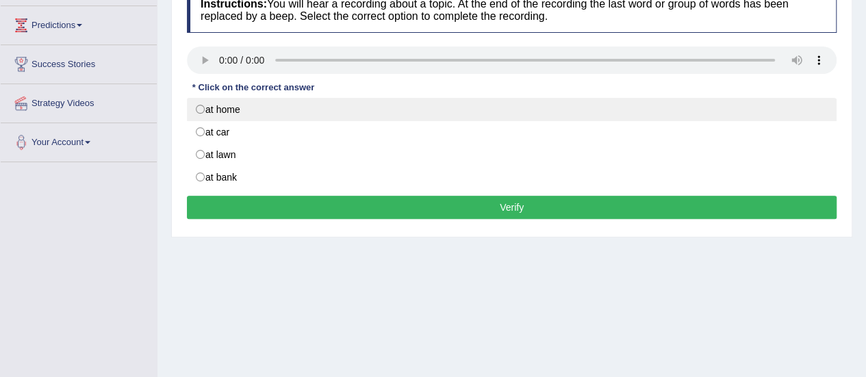
click at [222, 104] on label "at home" at bounding box center [511, 109] width 649 height 23
radio input "true"
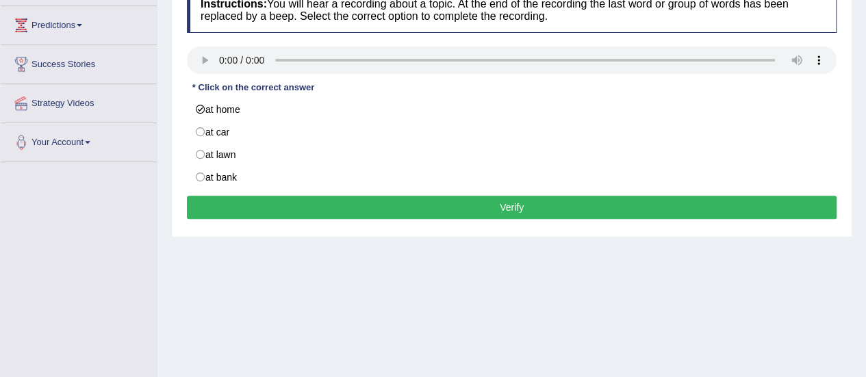
click at [381, 197] on button "Verify" at bounding box center [511, 207] width 649 height 23
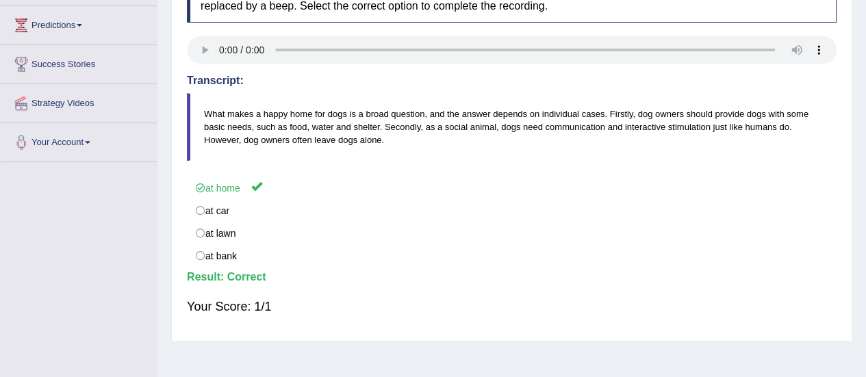
click at [374, 285] on div "Instructions: You will hear a recording about a topic. At the end of the record…" at bounding box center [511, 152] width 656 height 364
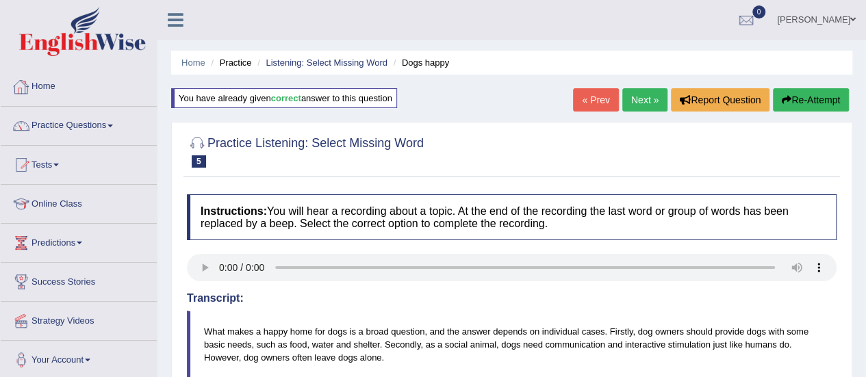
click at [103, 116] on link "Practice Questions" at bounding box center [79, 124] width 156 height 34
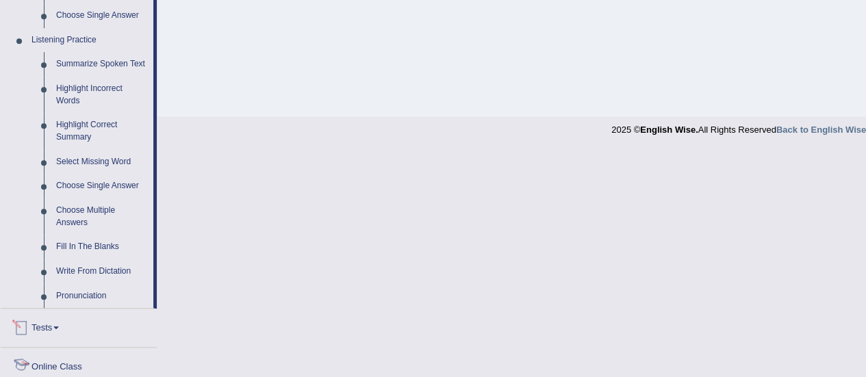
scroll to position [565, 0]
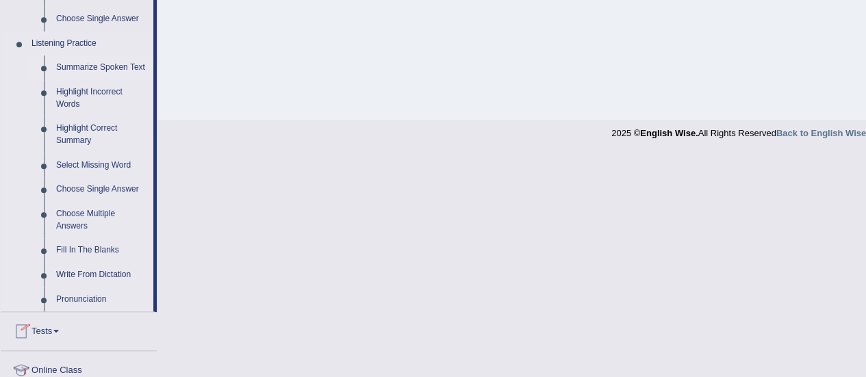
click at [104, 58] on link "Summarize Spoken Text" at bounding box center [101, 67] width 103 height 25
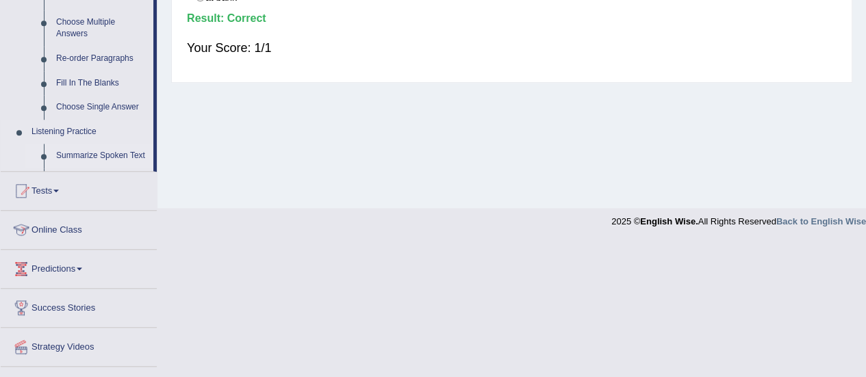
scroll to position [515, 0]
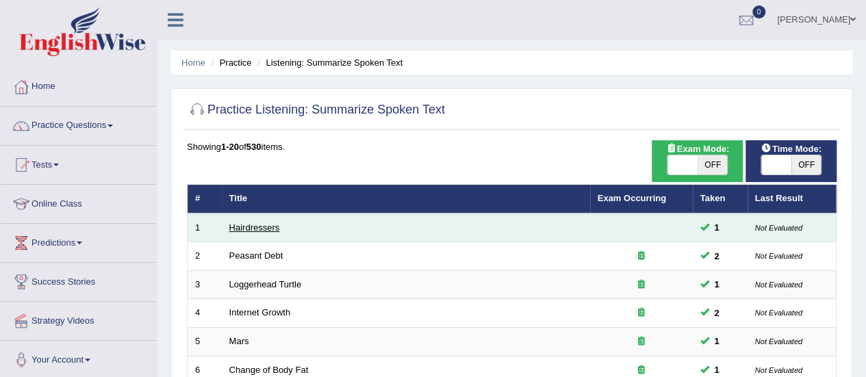
click at [266, 225] on link "Hairdressers" at bounding box center [254, 227] width 51 height 10
